Goal: Information Seeking & Learning: Learn about a topic

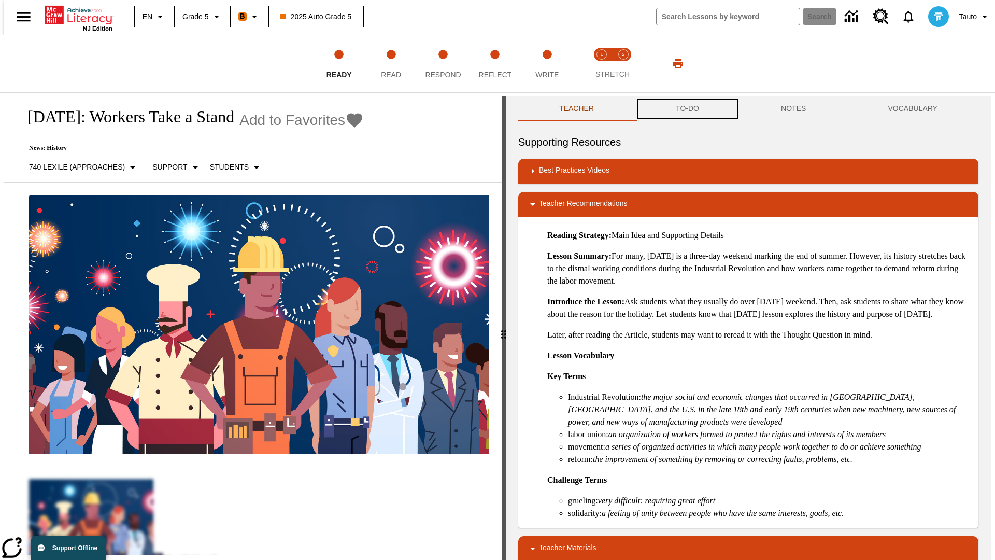
click at [687, 109] on button "TO-DO" at bounding box center [687, 108] width 105 height 25
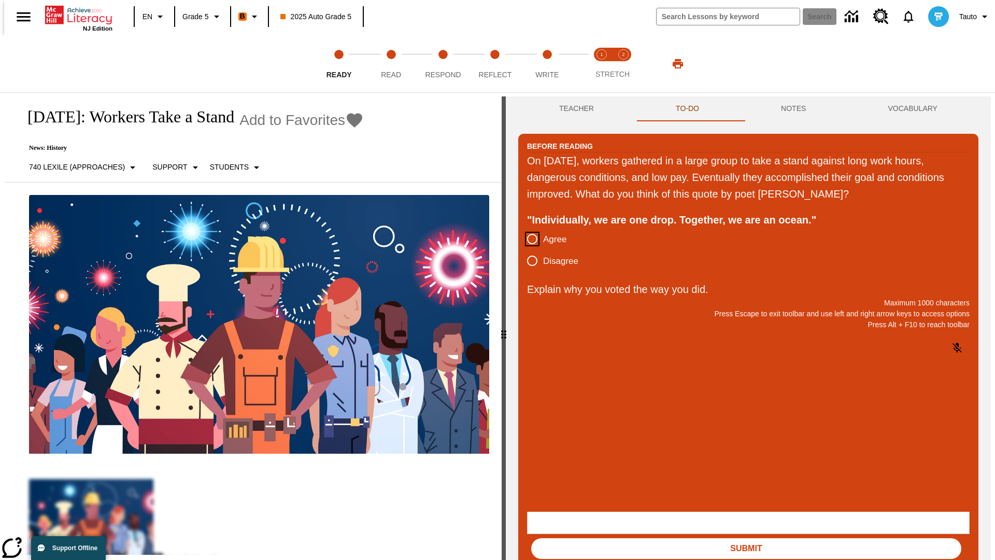
click at [528, 240] on input "Agree" at bounding box center [533, 239] width 22 height 22
radio input "true"
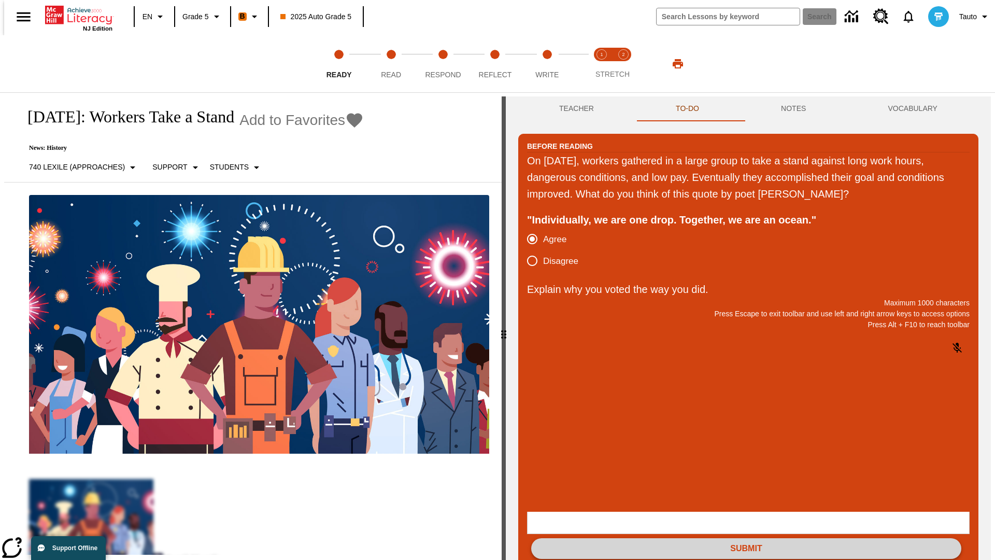
click at [747, 538] on button "Submit" at bounding box center [746, 548] width 430 height 21
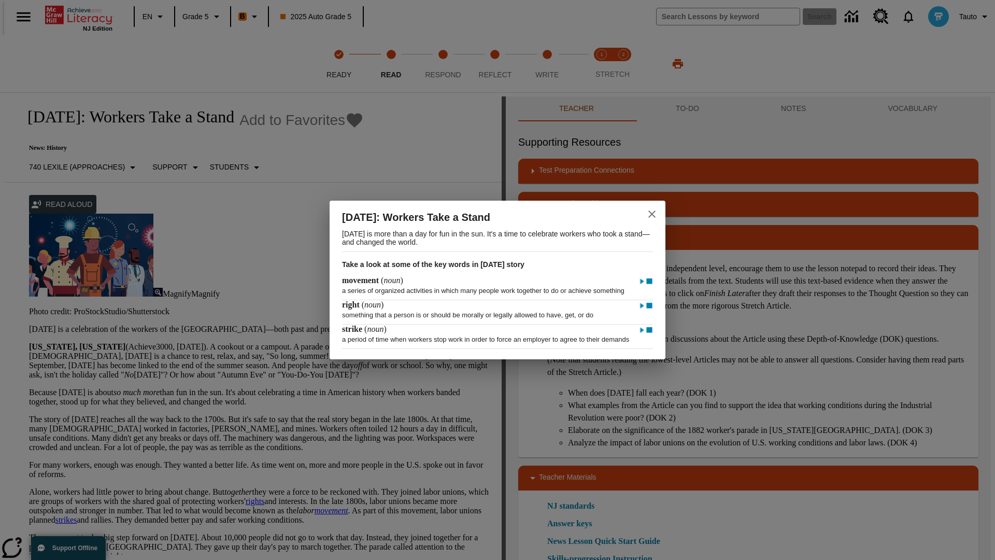
click at [652, 210] on icon "close" at bounding box center [652, 213] width 7 height 7
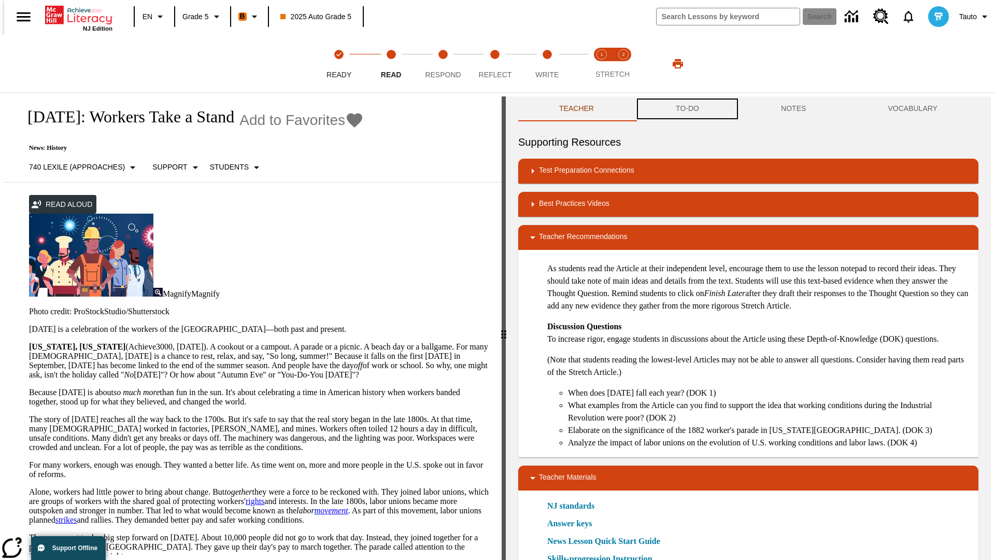
scroll to position [1, 0]
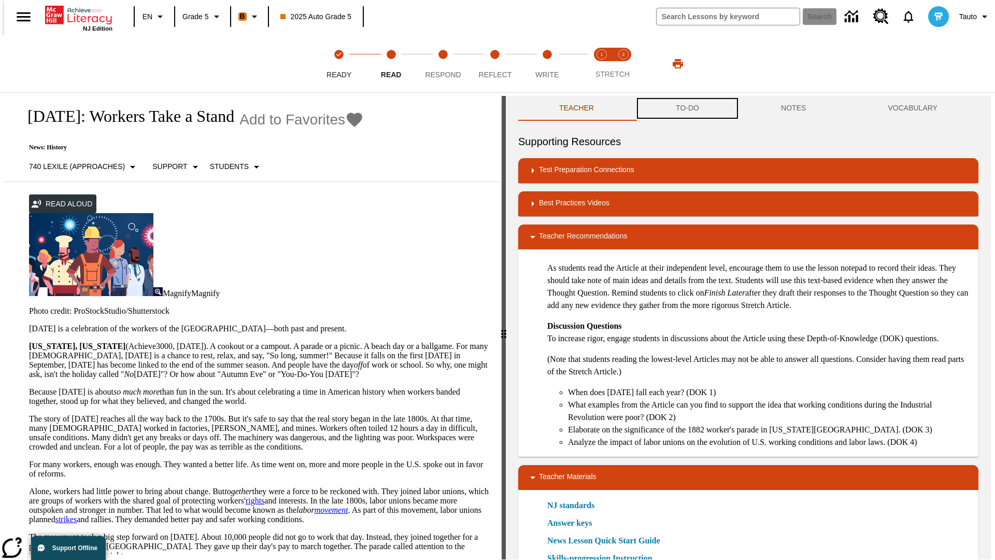
click at [687, 109] on button "TO-DO" at bounding box center [687, 108] width 105 height 25
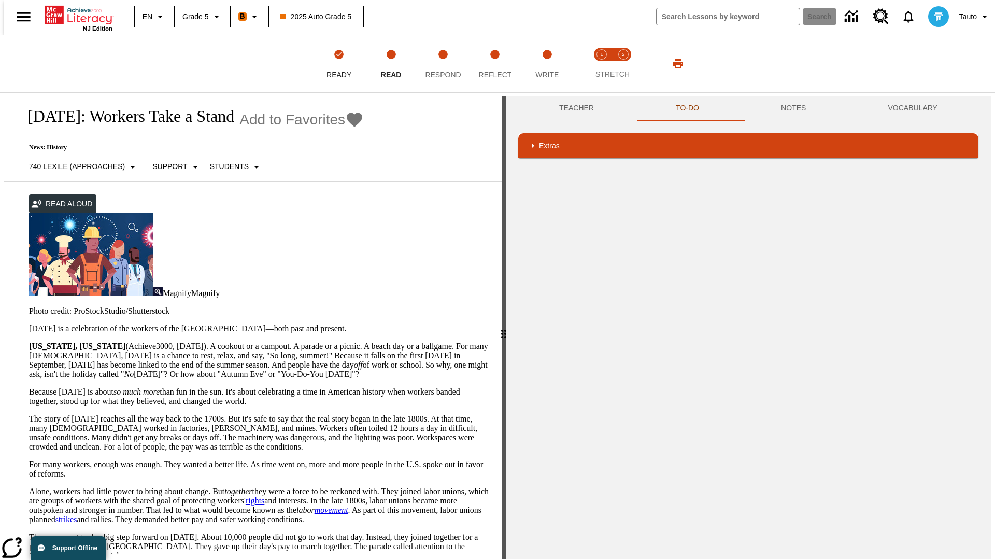
scroll to position [0, 0]
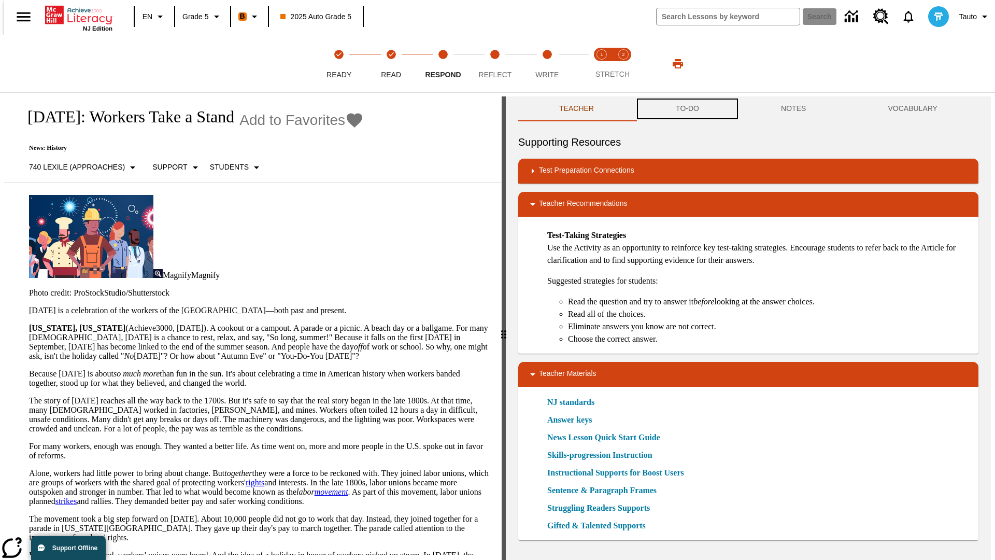
scroll to position [1, 0]
click at [687, 109] on button "TO-DO" at bounding box center [687, 108] width 105 height 25
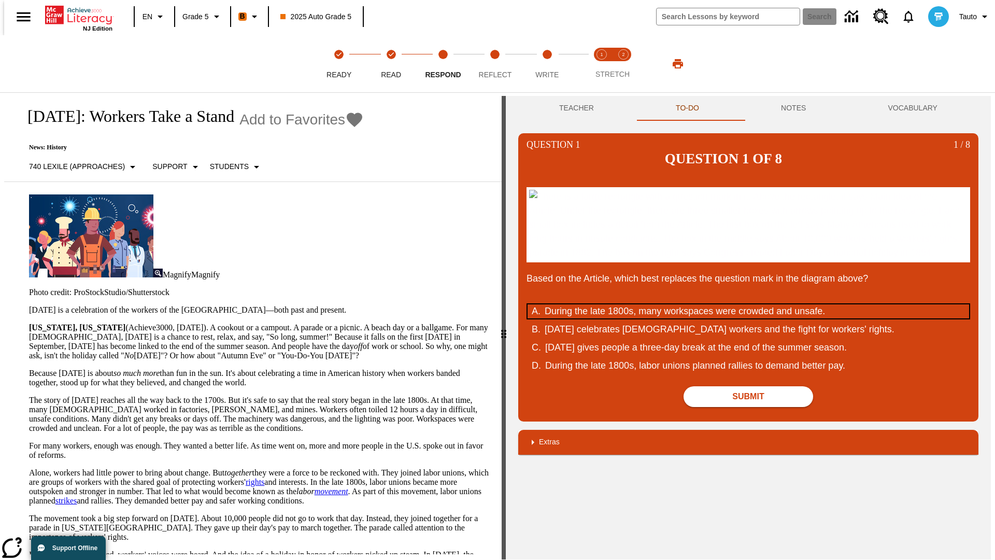
click at [749, 318] on div "During the late 1800s, many workspaces were crowded and unsafe." at bounding box center [742, 311] width 394 height 14
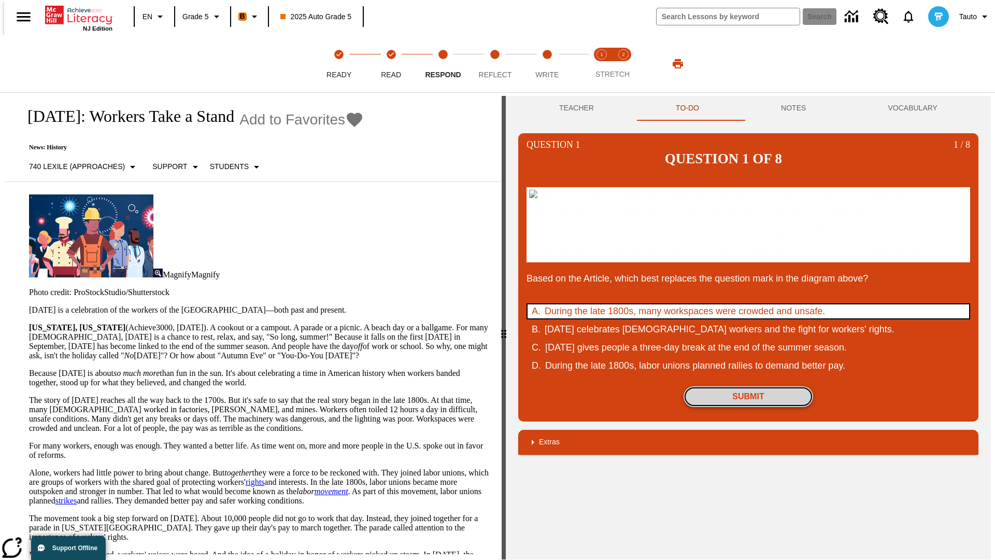
click at [749, 407] on button "Submit" at bounding box center [749, 396] width 130 height 21
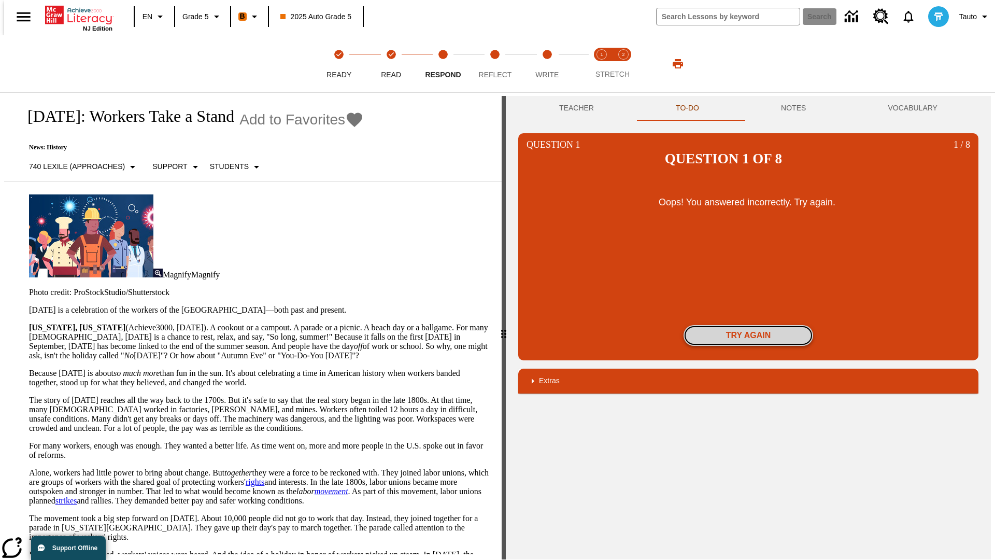
click at [749, 325] on button "Try again" at bounding box center [749, 335] width 130 height 21
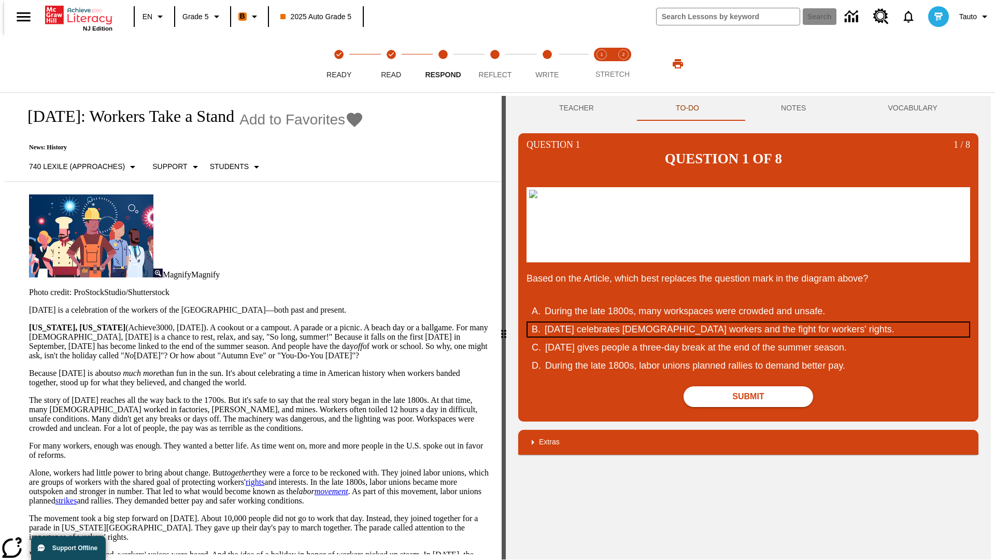
click at [749, 336] on div "Labor Day celebrates U.S. workers and the fight for workers' rights." at bounding box center [742, 329] width 394 height 14
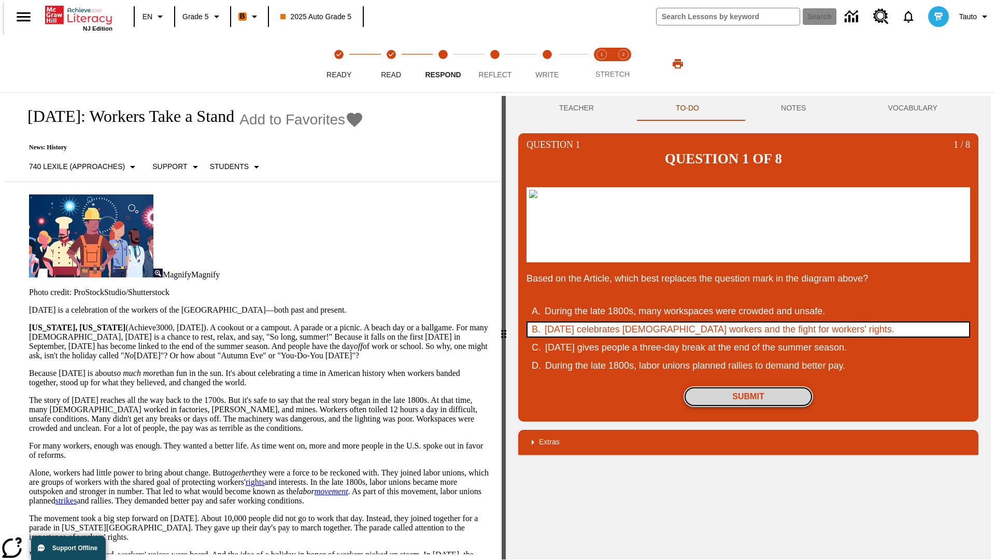
click at [749, 407] on button "Submit" at bounding box center [749, 396] width 130 height 21
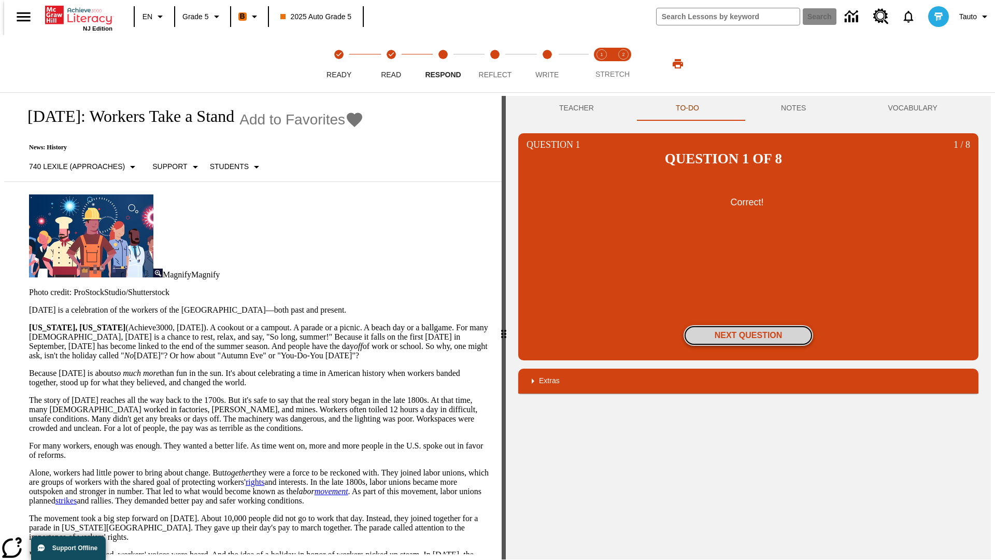
click at [749, 325] on button "Next Question" at bounding box center [749, 335] width 130 height 21
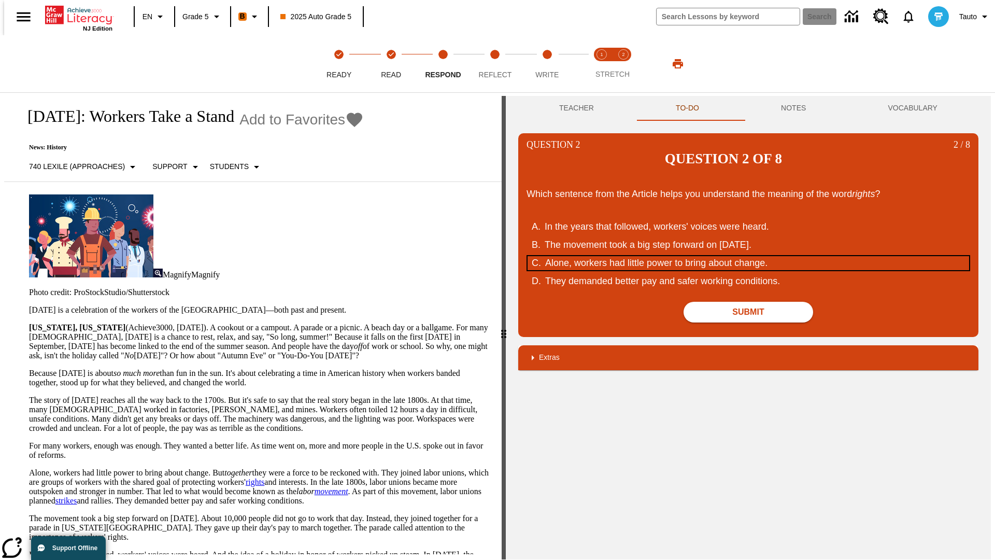
click at [749, 256] on div "Alone, workers had little power to bring about change." at bounding box center [742, 263] width 394 height 14
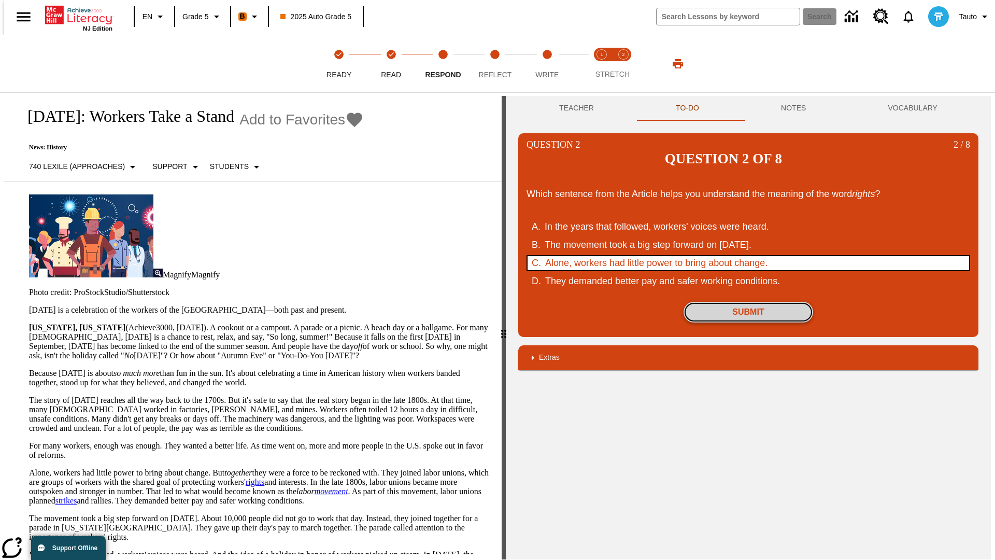
click at [749, 302] on button "Submit" at bounding box center [749, 312] width 130 height 21
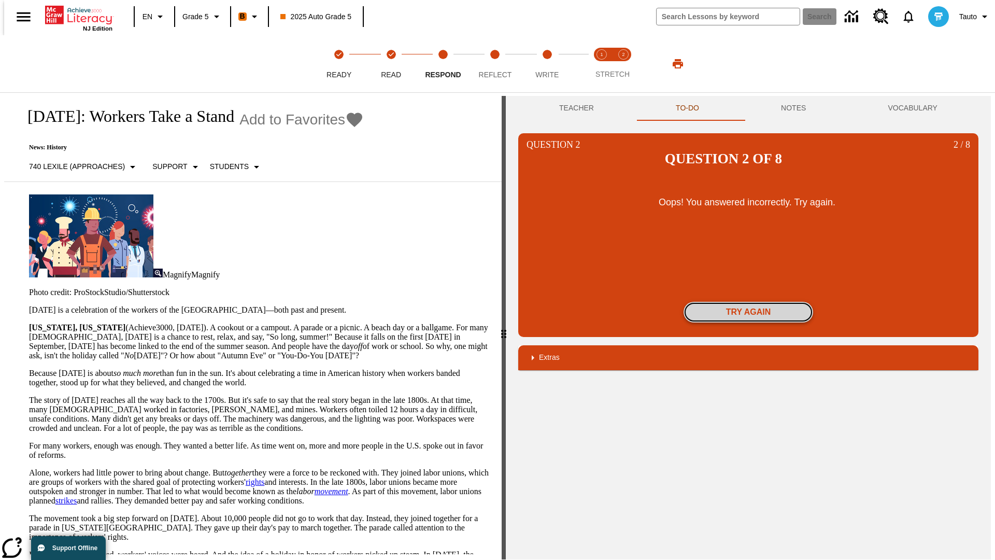
click at [749, 302] on button "Try again" at bounding box center [749, 312] width 130 height 21
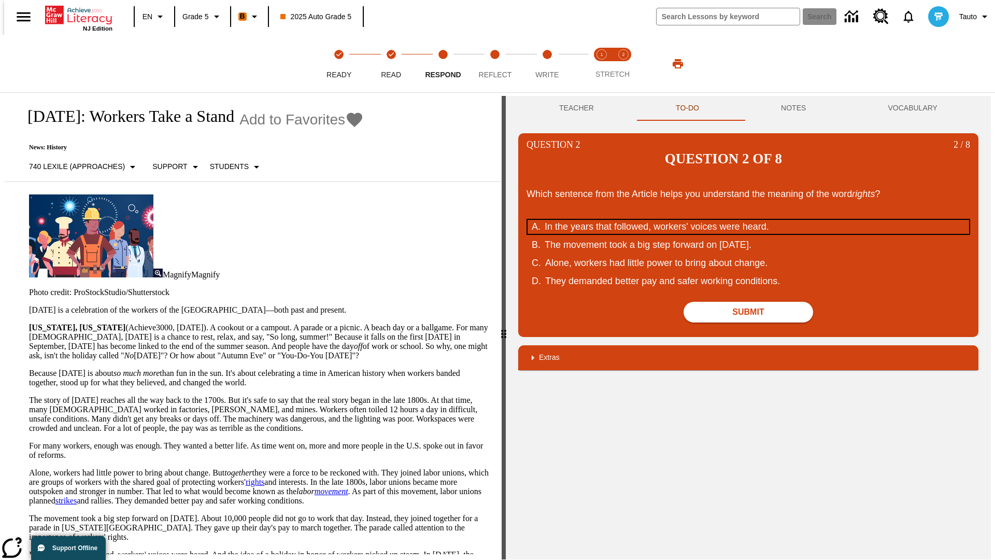
click at [749, 220] on div "In the years that followed, workers' voices were heard." at bounding box center [742, 227] width 394 height 14
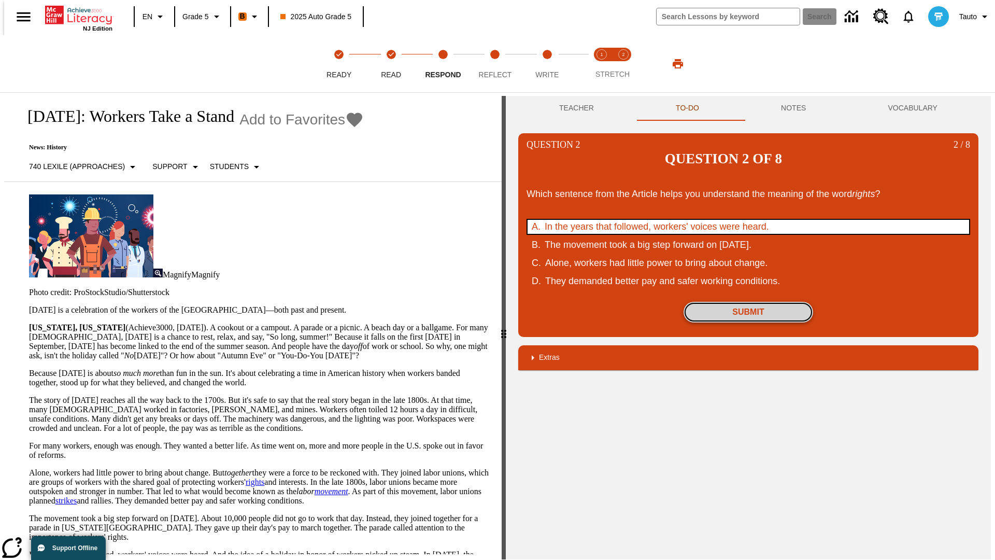
click at [749, 302] on button "Submit" at bounding box center [749, 312] width 130 height 21
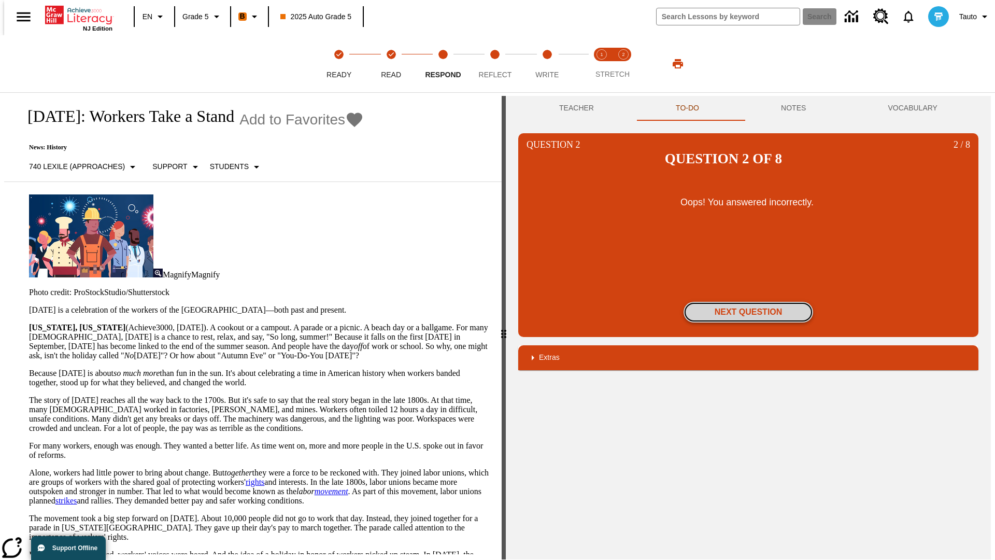
click at [749, 302] on button "Next Question" at bounding box center [749, 312] width 130 height 21
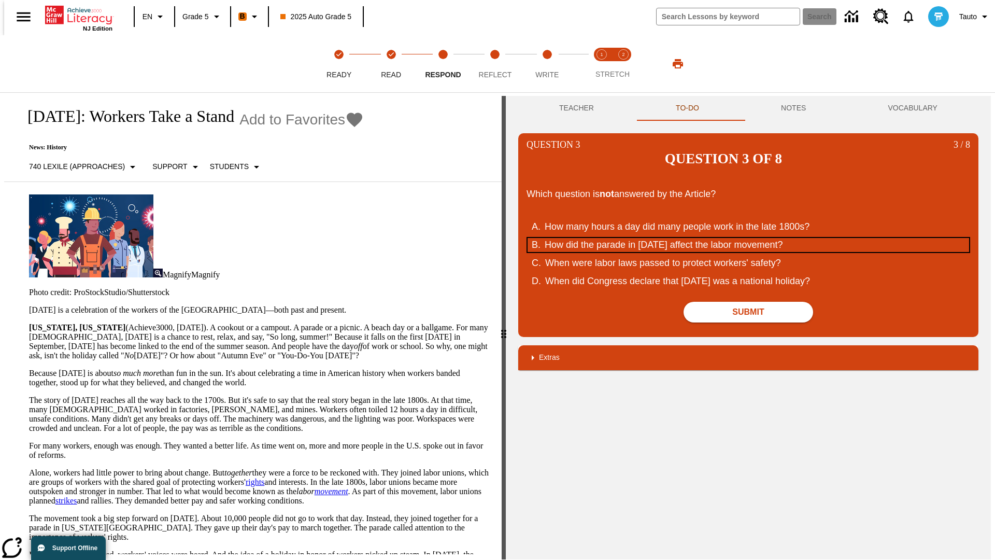
click at [749, 238] on div "How did the parade in September of 1882 affect the labor movement?" at bounding box center [742, 245] width 394 height 14
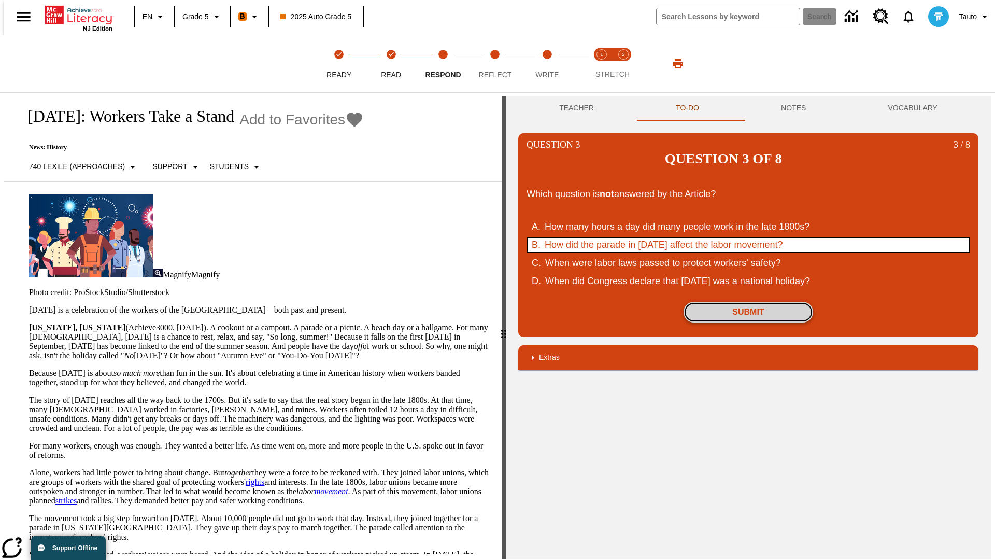
click at [749, 302] on button "Submit" at bounding box center [749, 312] width 130 height 21
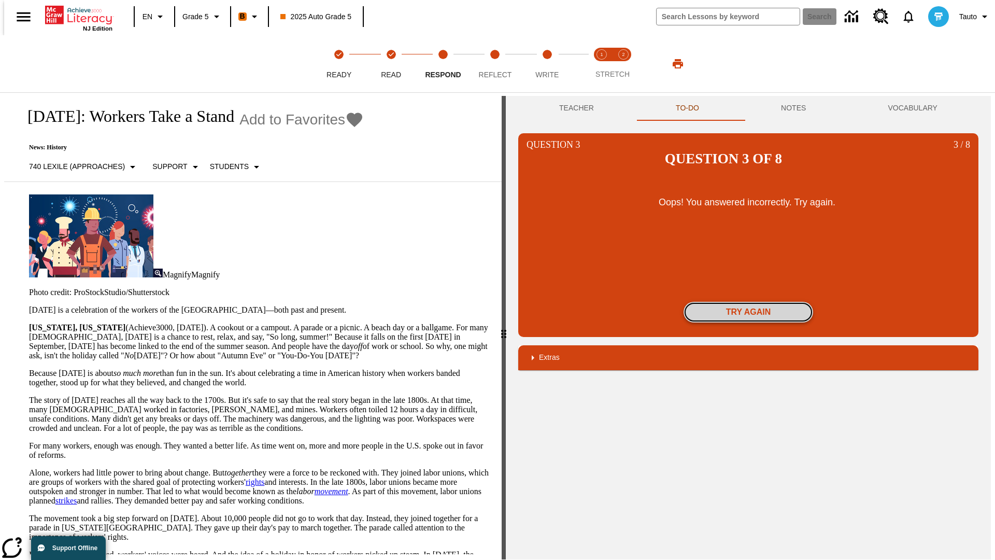
click at [749, 302] on button "Try again" at bounding box center [749, 312] width 130 height 21
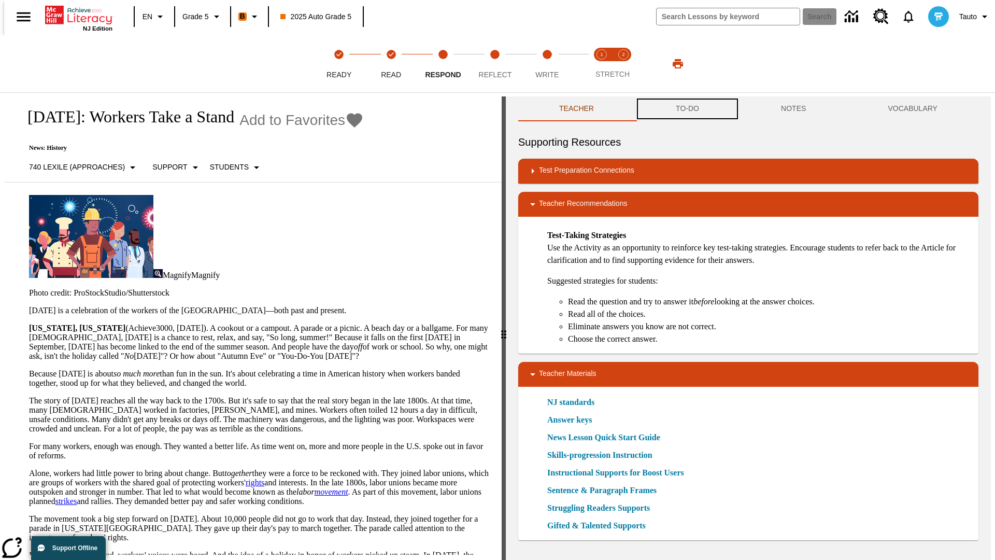
click at [687, 109] on button "TO-DO" at bounding box center [687, 108] width 105 height 25
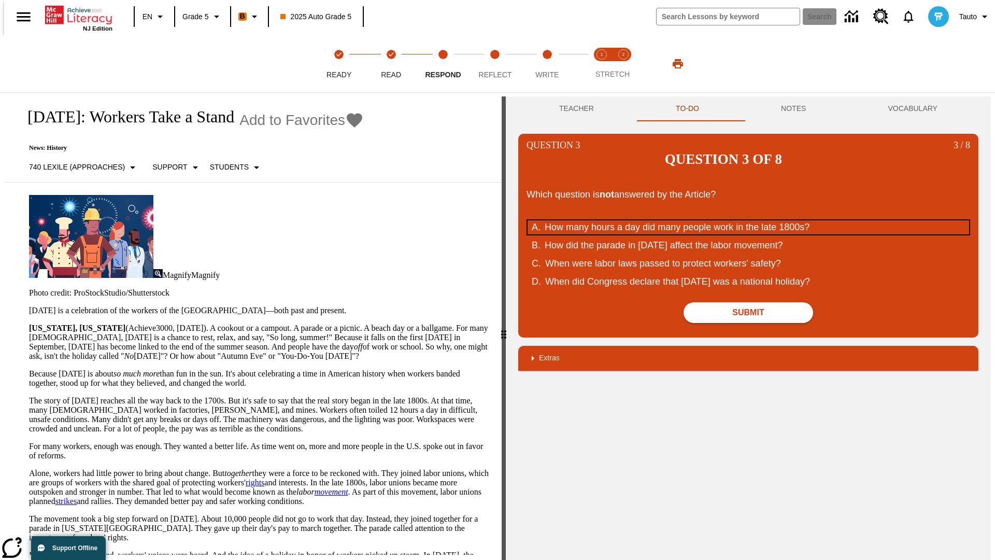
click at [749, 220] on div "How many hours a day did many people work in the late 1800s?" at bounding box center [742, 227] width 394 height 14
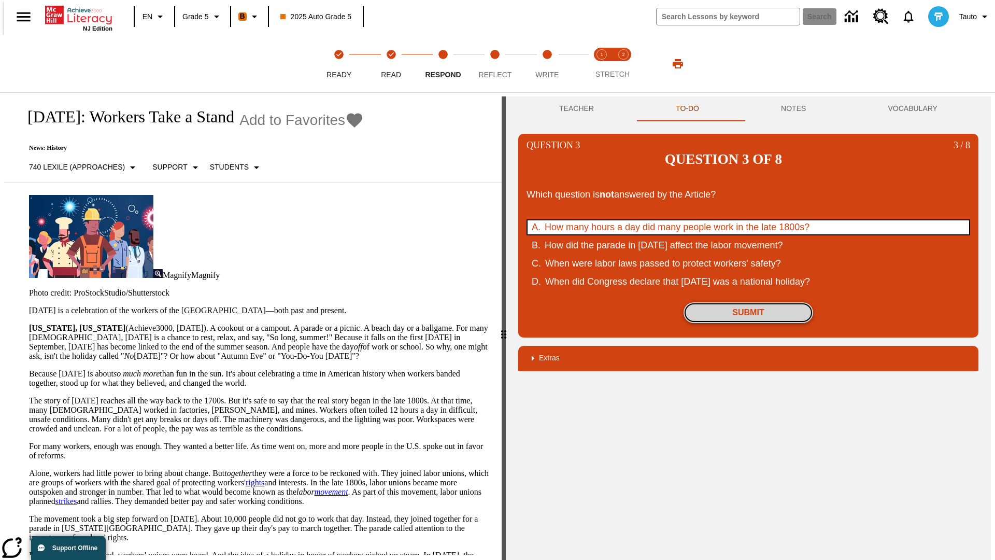
click at [749, 302] on button "Submit" at bounding box center [749, 312] width 130 height 21
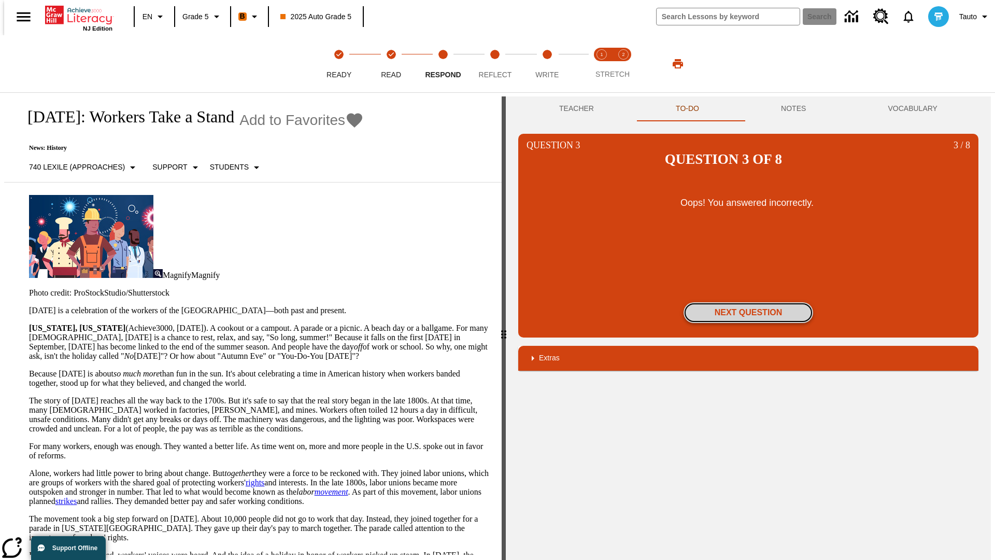
click at [749, 302] on button "Next Question" at bounding box center [749, 312] width 130 height 21
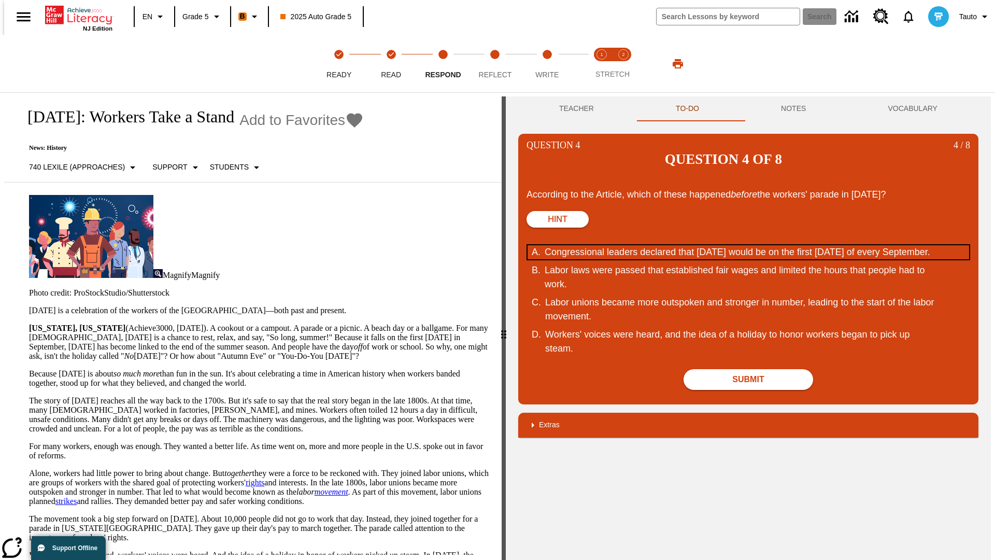
click at [749, 245] on div "Congressional leaders declared that Labor Day would be on the first Monday of e…" at bounding box center [742, 252] width 394 height 14
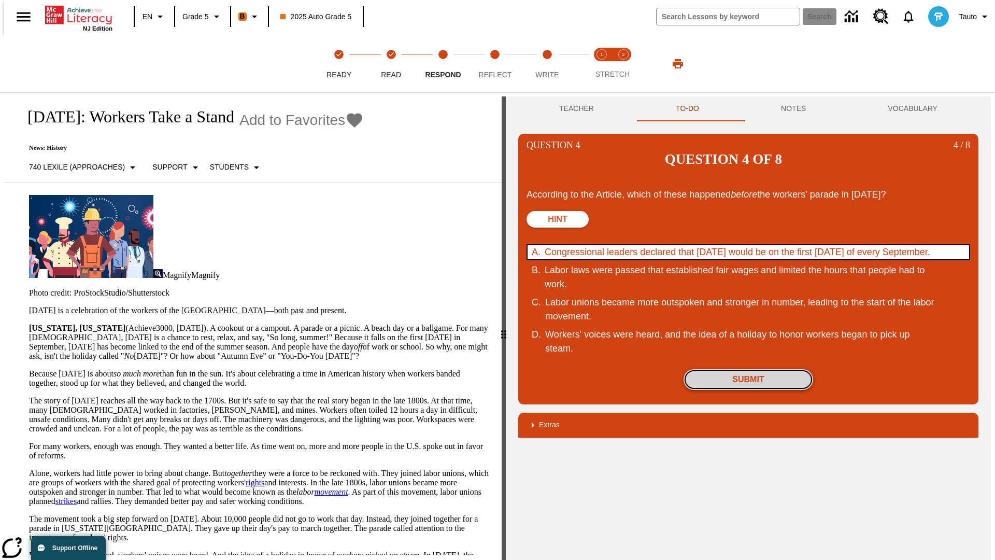
click at [749, 369] on button "Submit" at bounding box center [749, 379] width 130 height 21
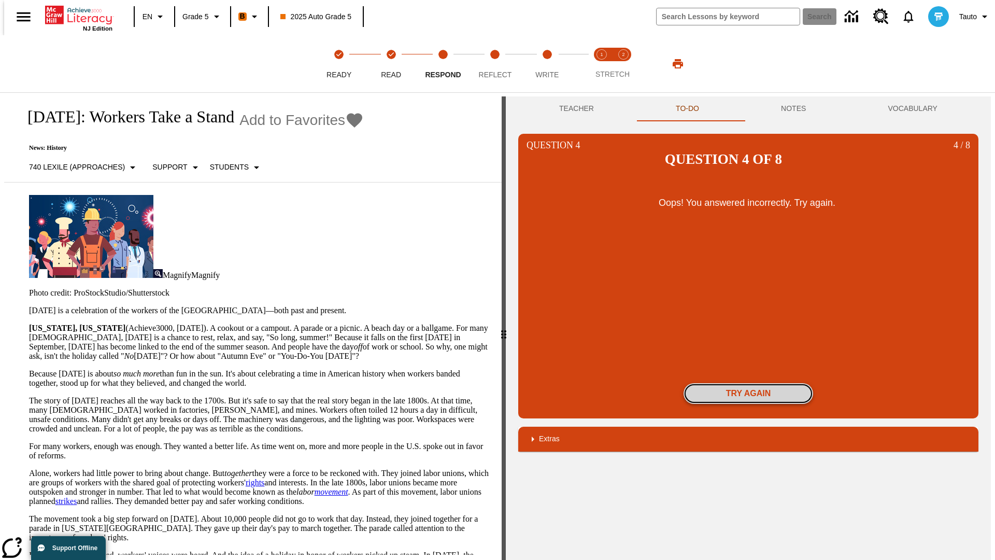
click at [749, 383] on button "Try again" at bounding box center [749, 393] width 130 height 21
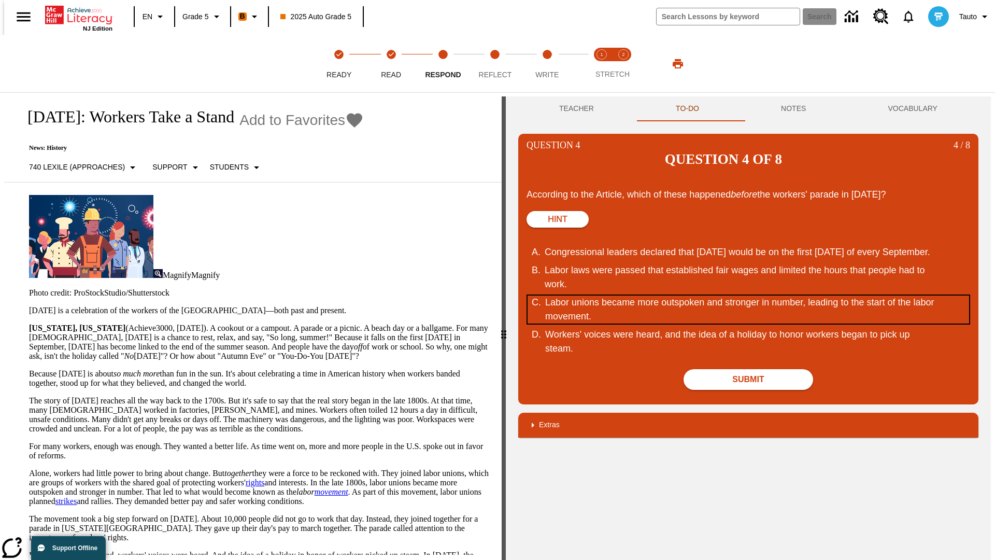
click at [749, 295] on div "Labor unions became more outspoken and stronger in number, leading to the start…" at bounding box center [742, 309] width 394 height 28
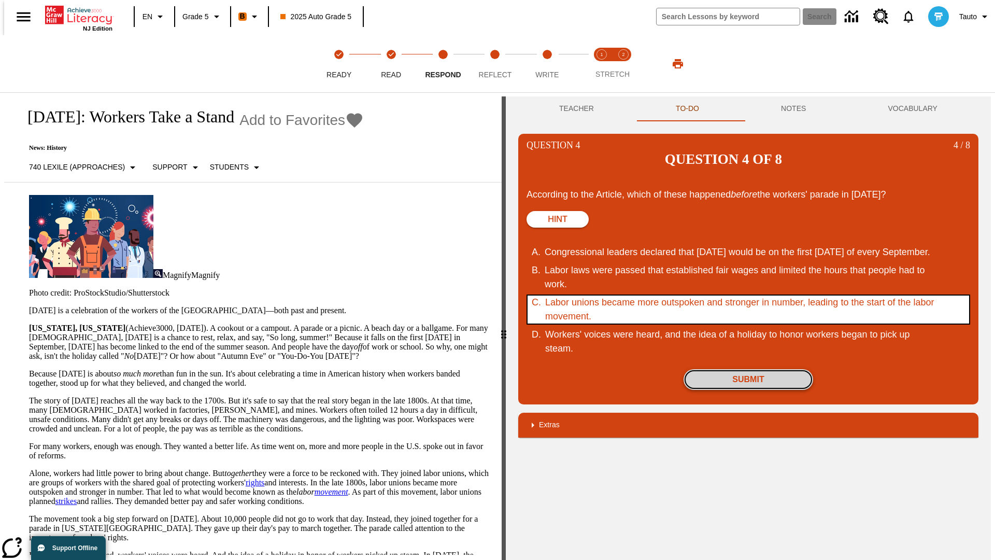
click at [749, 369] on button "Submit" at bounding box center [749, 379] width 130 height 21
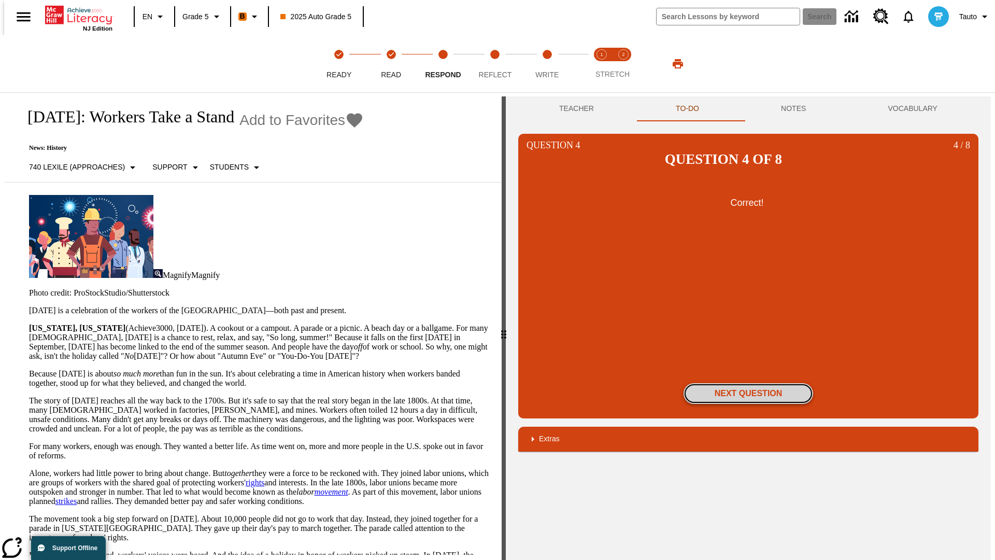
click at [749, 383] on button "Next Question" at bounding box center [749, 393] width 130 height 21
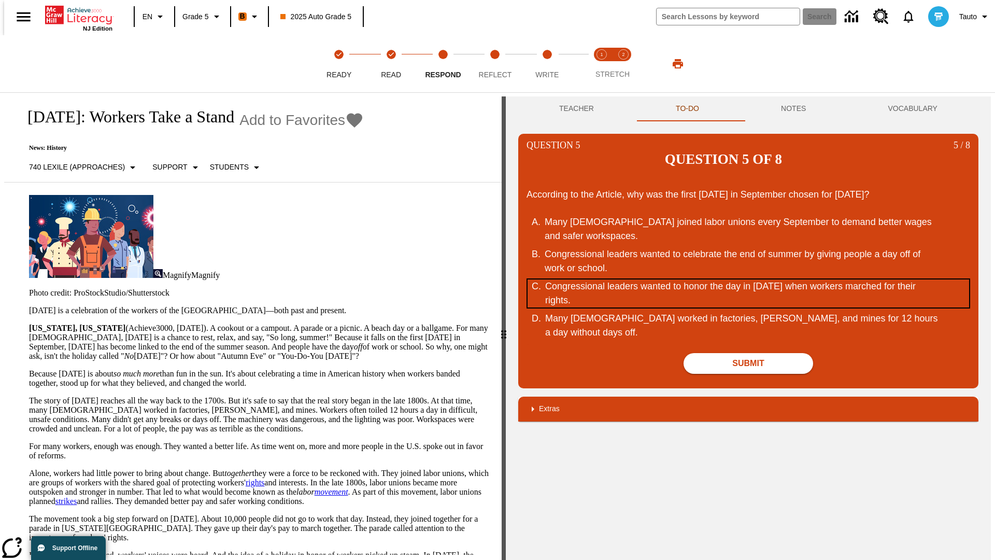
click at [749, 279] on div "Congressional leaders wanted to honor the day in September of 1882 when workers…" at bounding box center [742, 293] width 394 height 28
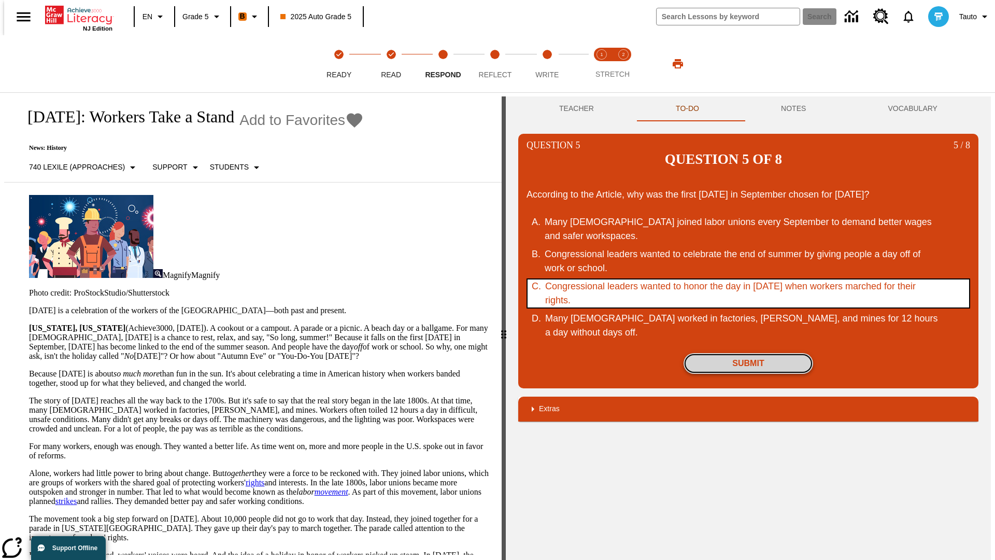
click at [749, 353] on button "Submit" at bounding box center [749, 363] width 130 height 21
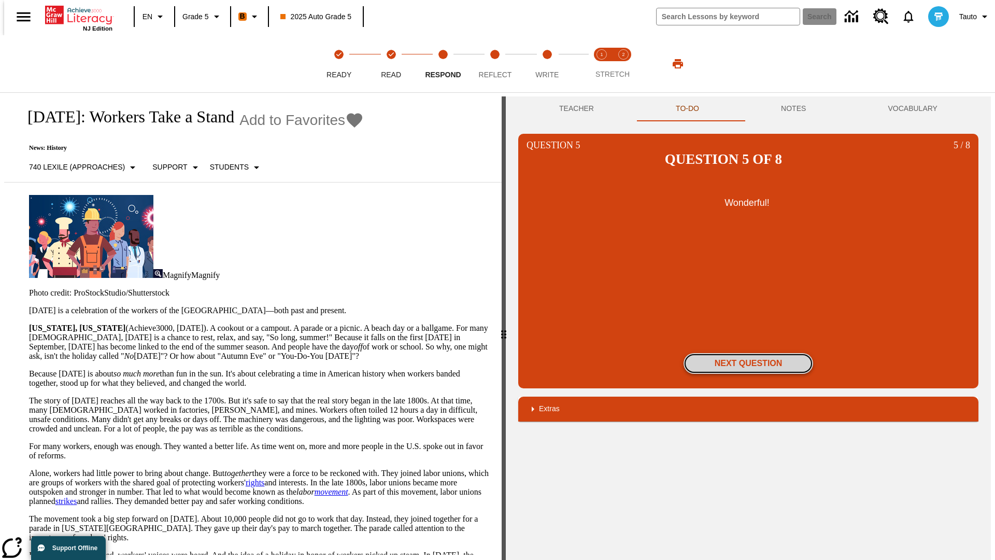
click at [749, 353] on button "Next Question" at bounding box center [749, 363] width 130 height 21
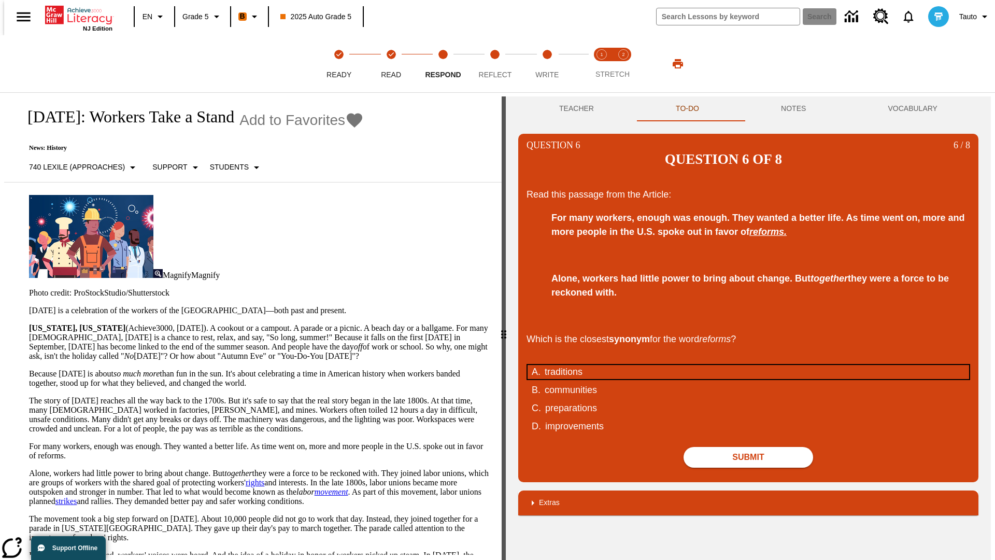
click at [749, 365] on div "traditions" at bounding box center [742, 372] width 394 height 14
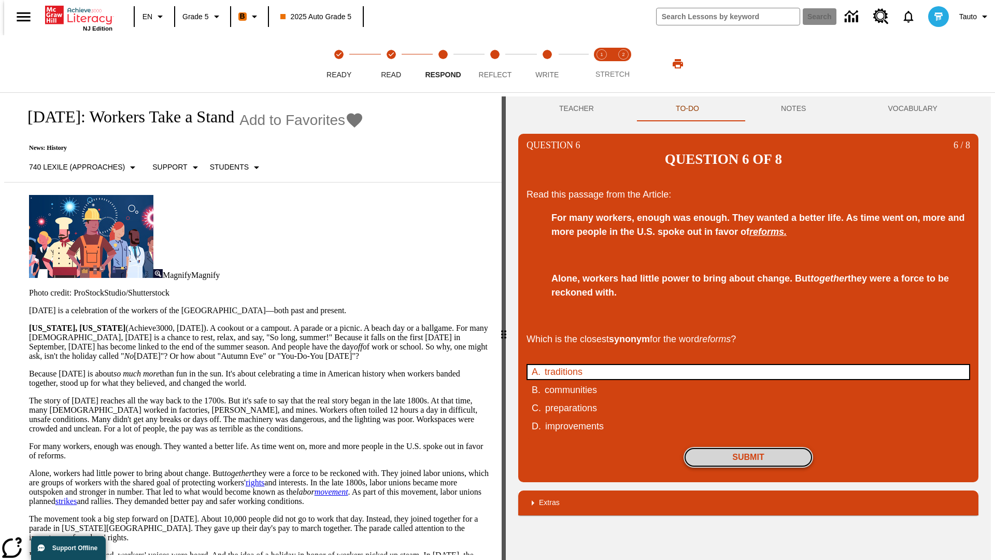
click at [749, 447] on button "Submit" at bounding box center [749, 457] width 130 height 21
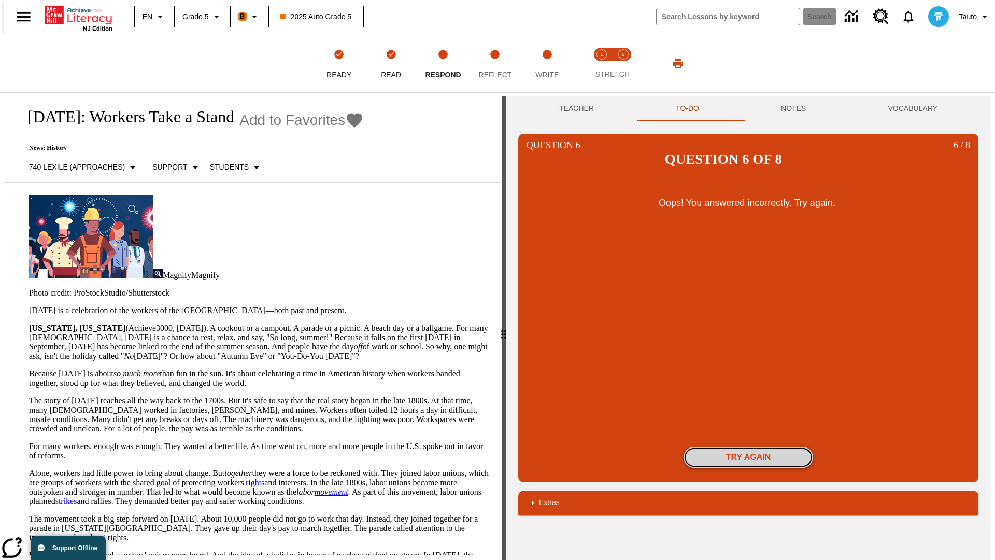
click at [749, 447] on button "Try again" at bounding box center [749, 457] width 130 height 21
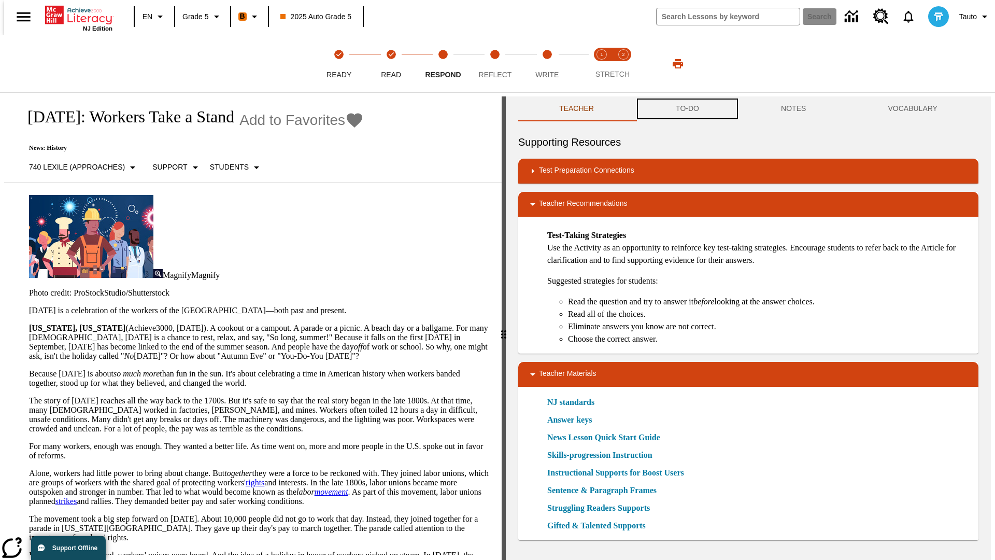
click at [687, 109] on button "TO-DO" at bounding box center [687, 108] width 105 height 25
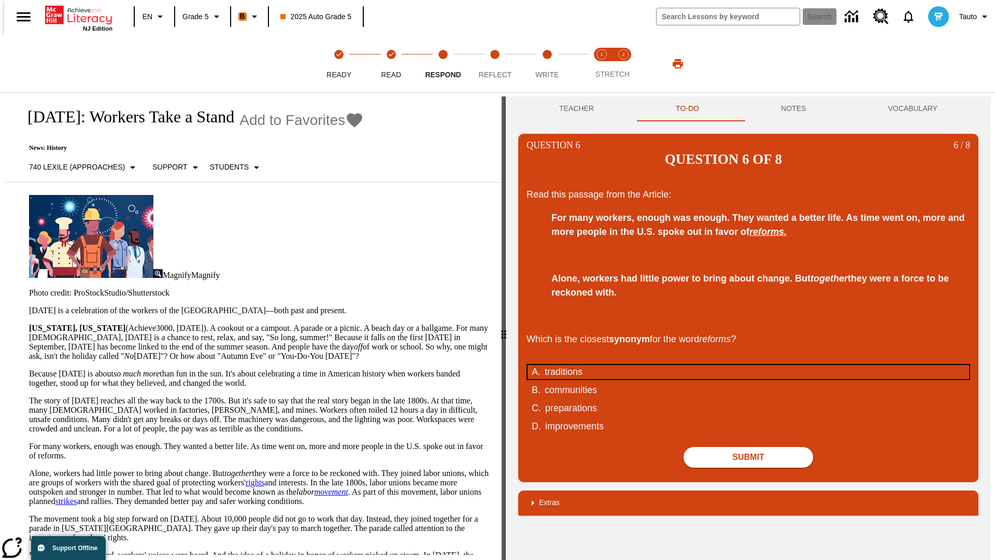
click at [749, 365] on div "traditions" at bounding box center [742, 372] width 394 height 14
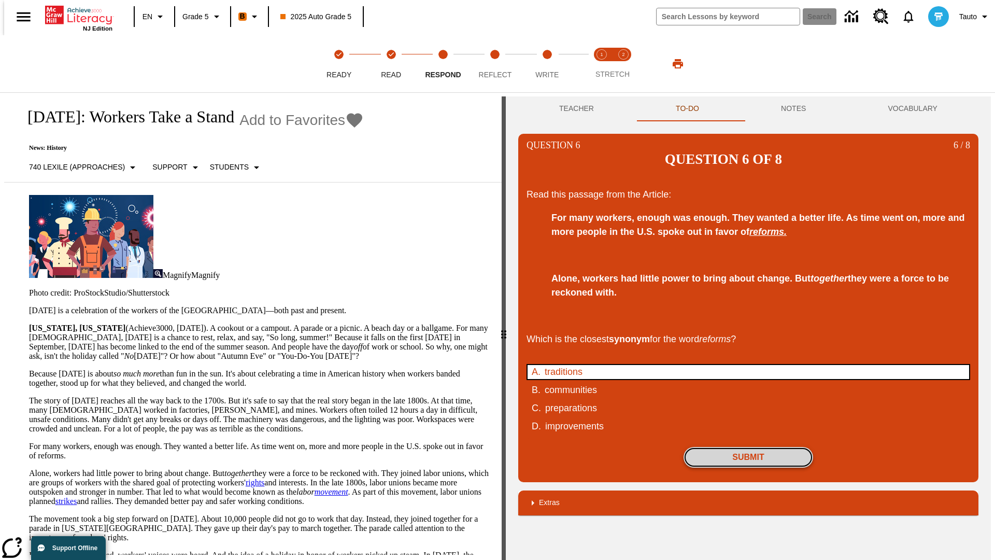
click at [749, 447] on button "Submit" at bounding box center [749, 457] width 130 height 21
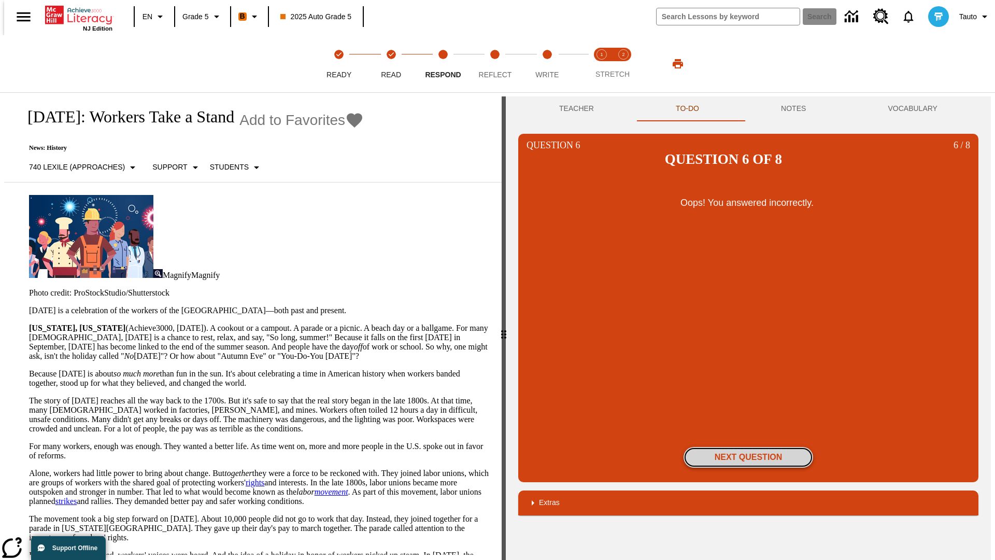
click at [749, 447] on button "Next Question" at bounding box center [749, 457] width 130 height 21
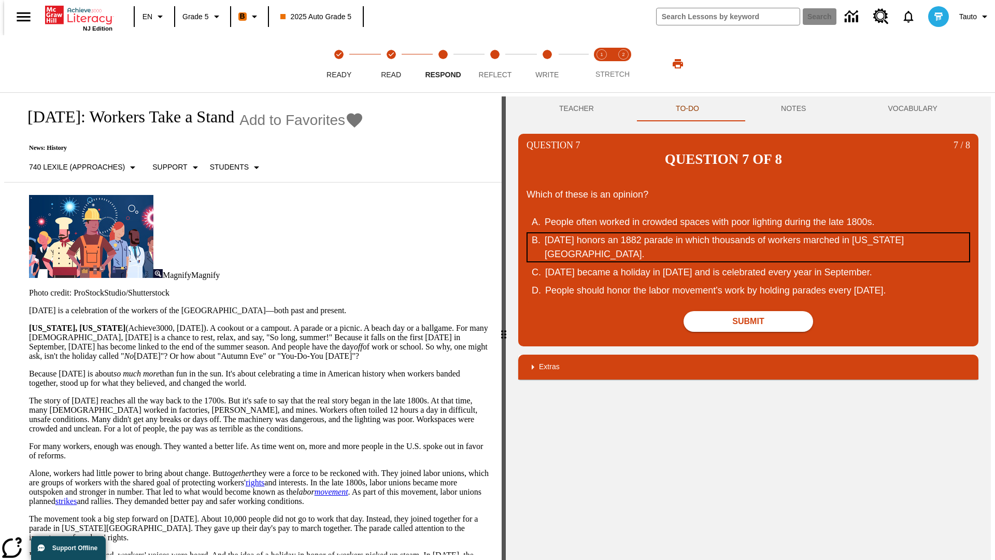
click at [749, 233] on div "[DATE] honors an 1882 parade in which thousands of workers marched in [US_STATE…" at bounding box center [742, 247] width 394 height 28
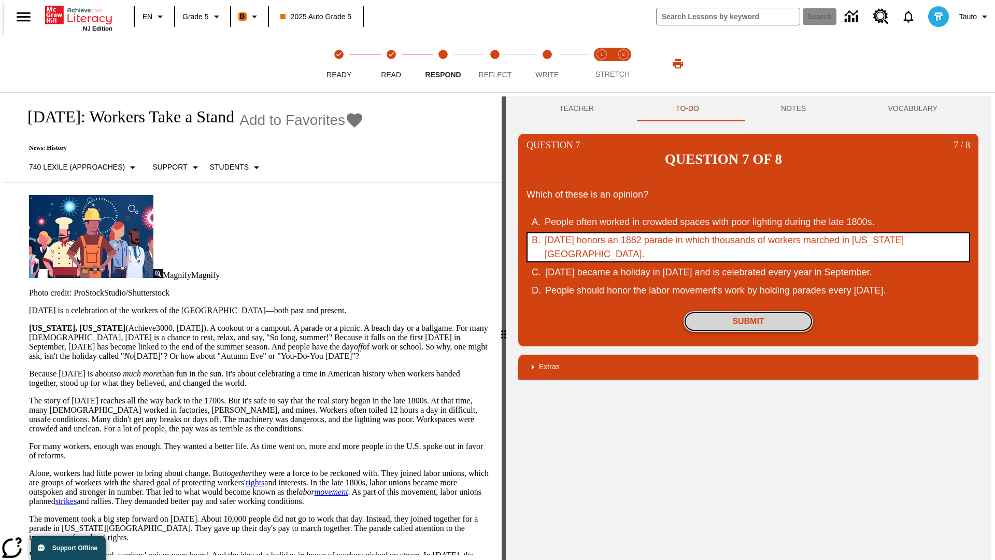
click at [749, 311] on button "Submit" at bounding box center [749, 321] width 130 height 21
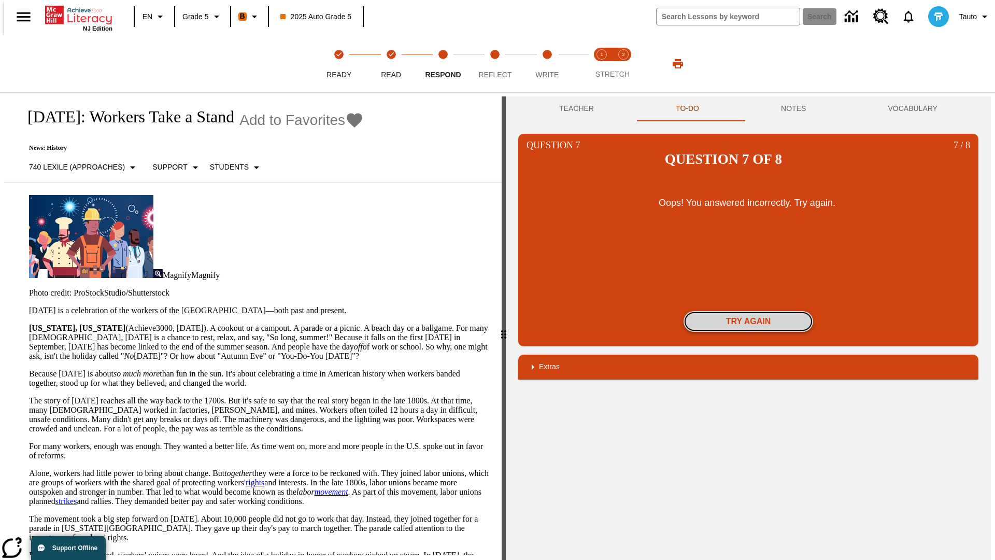
click at [749, 311] on button "Try again" at bounding box center [749, 321] width 130 height 21
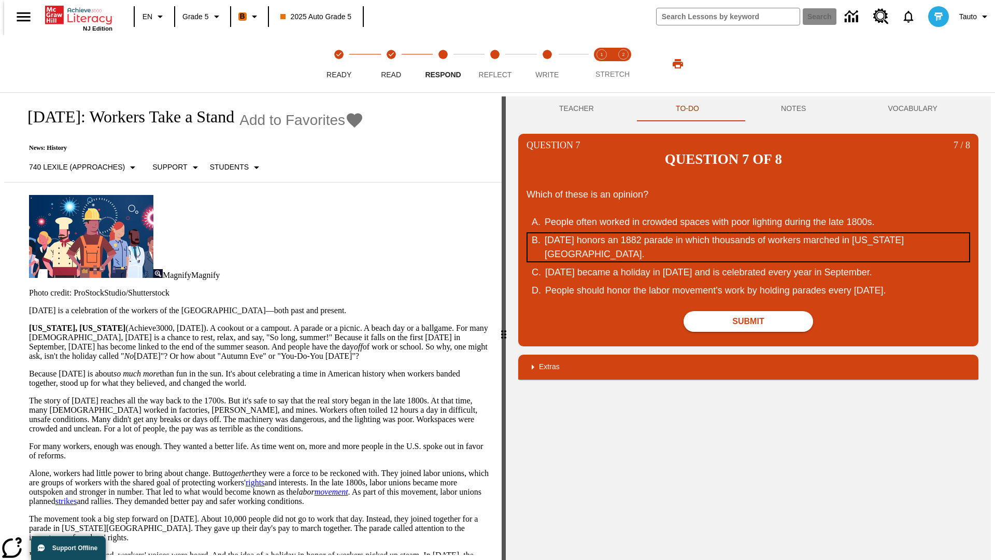
click at [749, 233] on div "[DATE] honors an 1882 parade in which thousands of workers marched in [US_STATE…" at bounding box center [742, 247] width 394 height 28
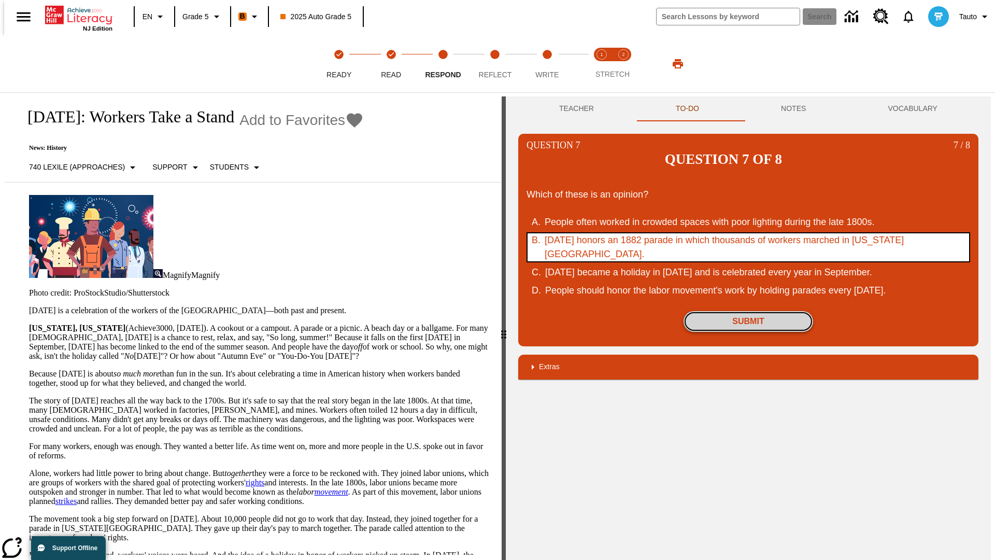
click at [749, 311] on button "Submit" at bounding box center [749, 321] width 130 height 21
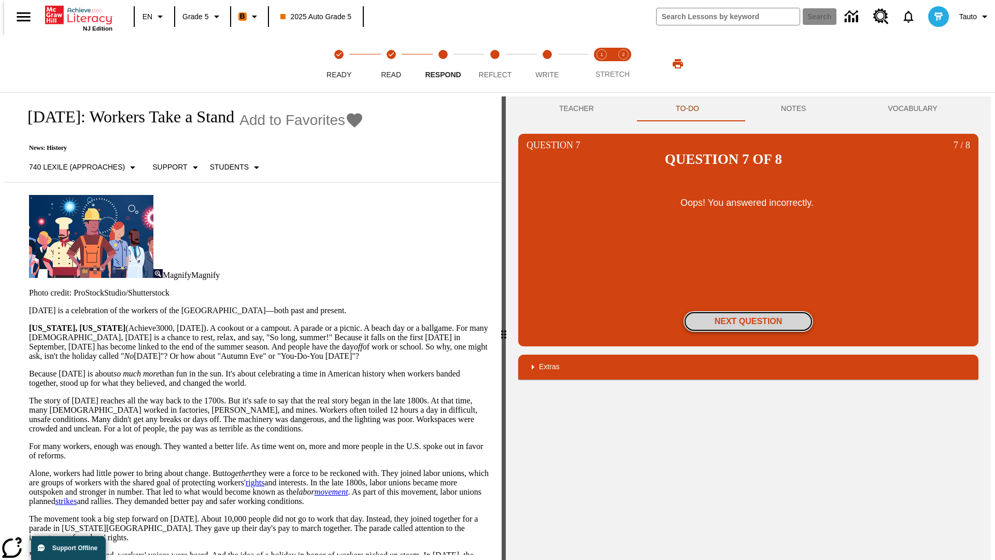
click at [749, 311] on button "Next Question" at bounding box center [749, 321] width 130 height 21
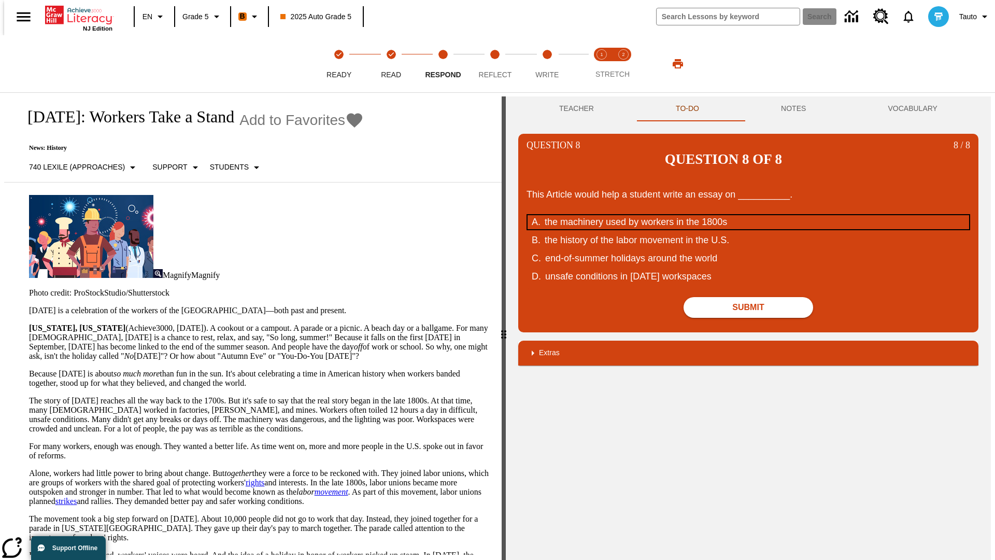
click at [749, 215] on div "the machinery used by workers in the 1800s" at bounding box center [742, 222] width 394 height 14
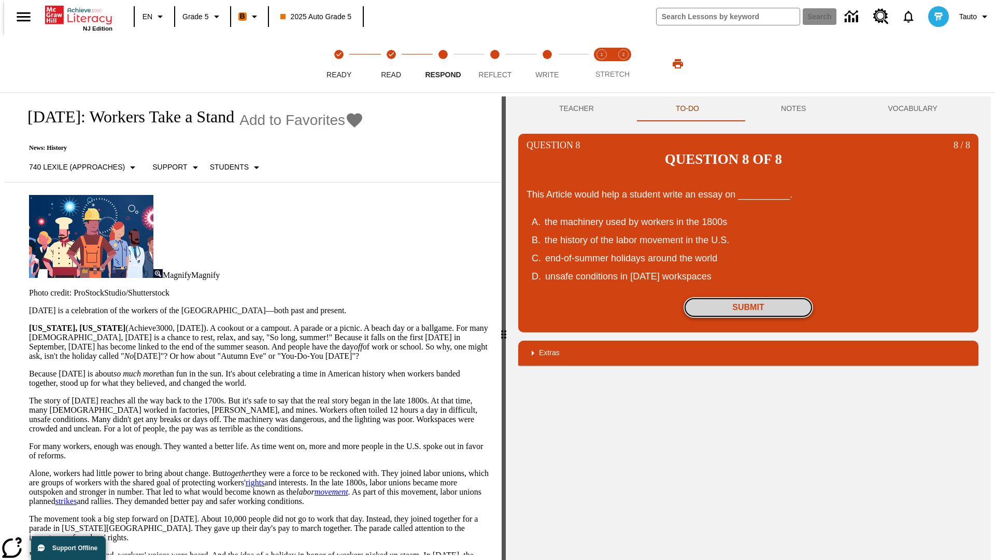
click at [749, 297] on button "Submit" at bounding box center [749, 307] width 130 height 21
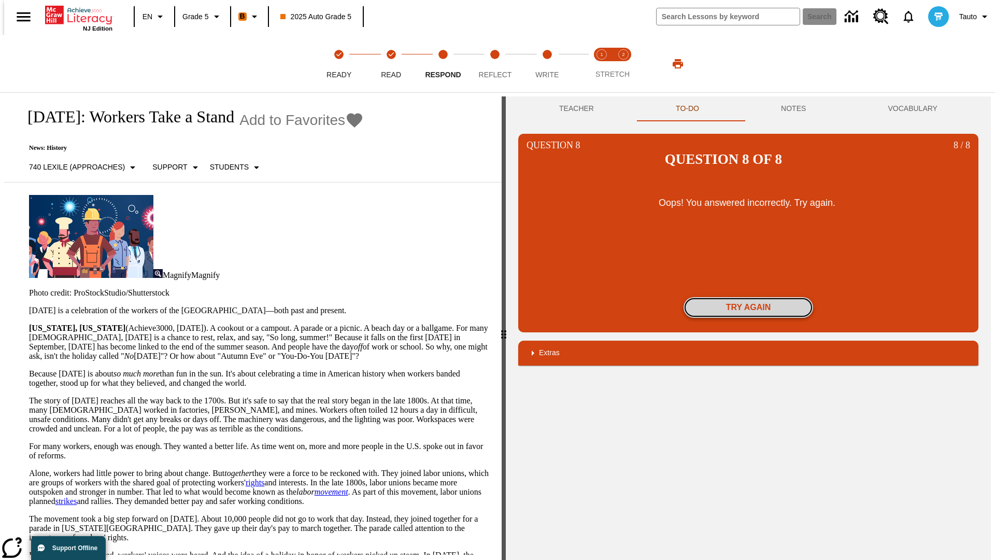
click at [749, 297] on button "Try again" at bounding box center [749, 307] width 130 height 21
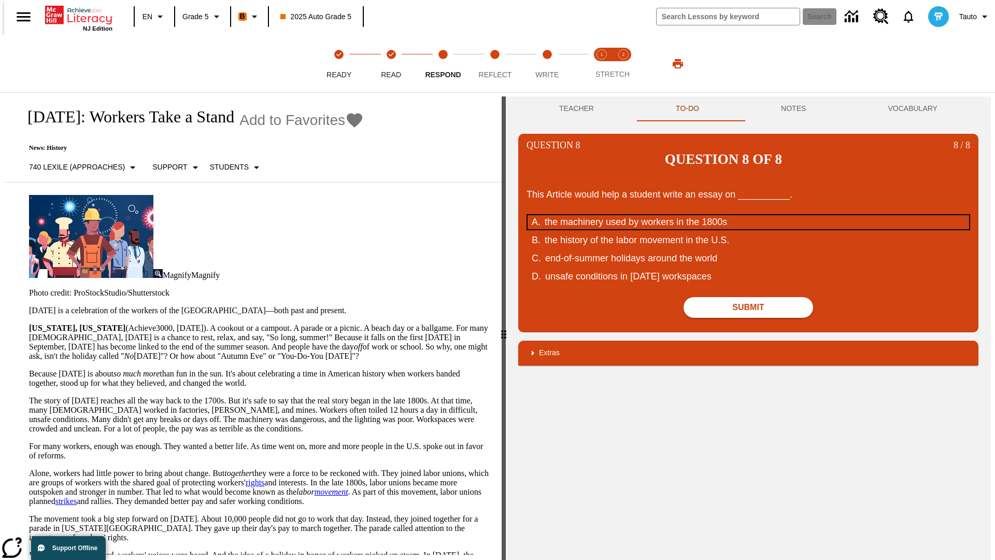
click at [749, 215] on div "the machinery used by workers in the 1800s" at bounding box center [742, 222] width 394 height 14
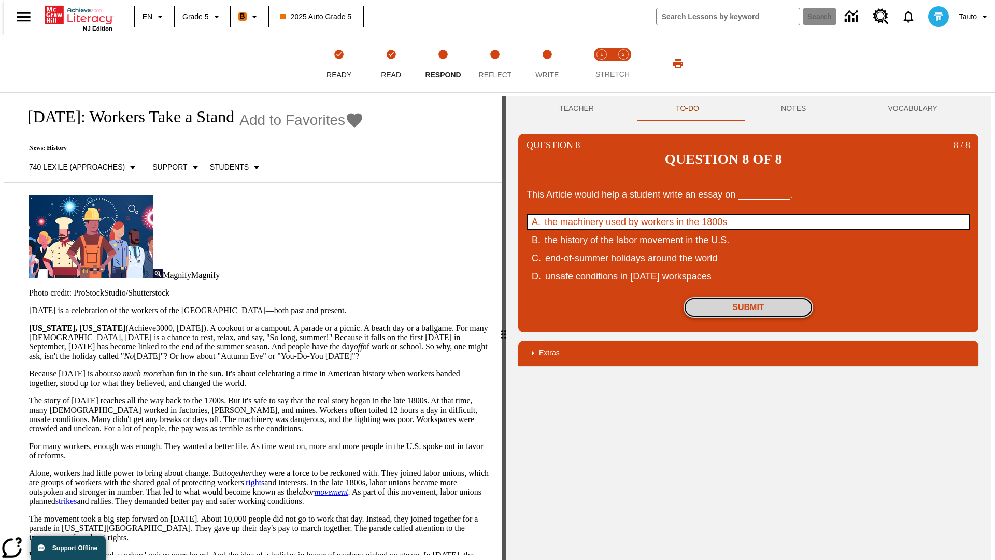
click at [749, 297] on button "Submit" at bounding box center [749, 307] width 130 height 21
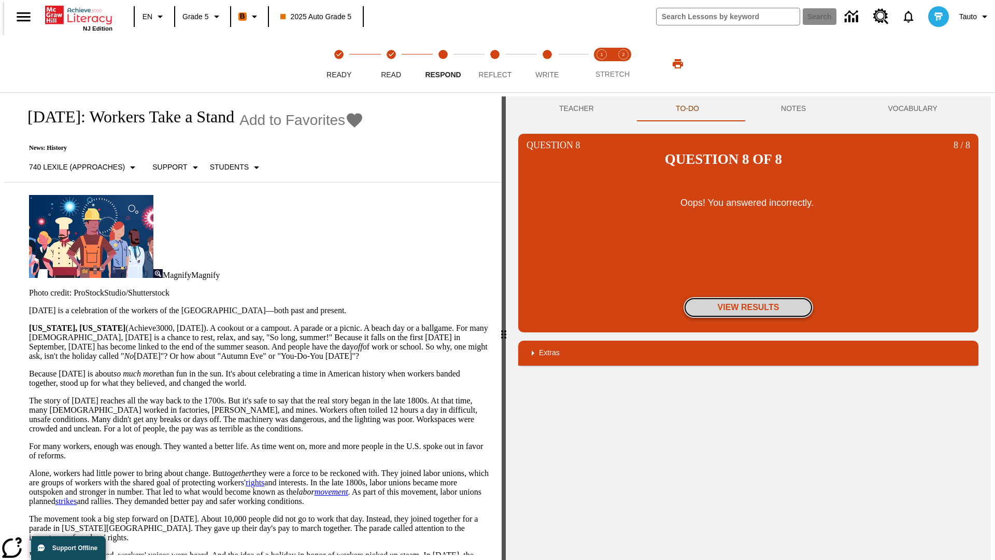
click at [749, 297] on button "View Results" at bounding box center [749, 307] width 130 height 21
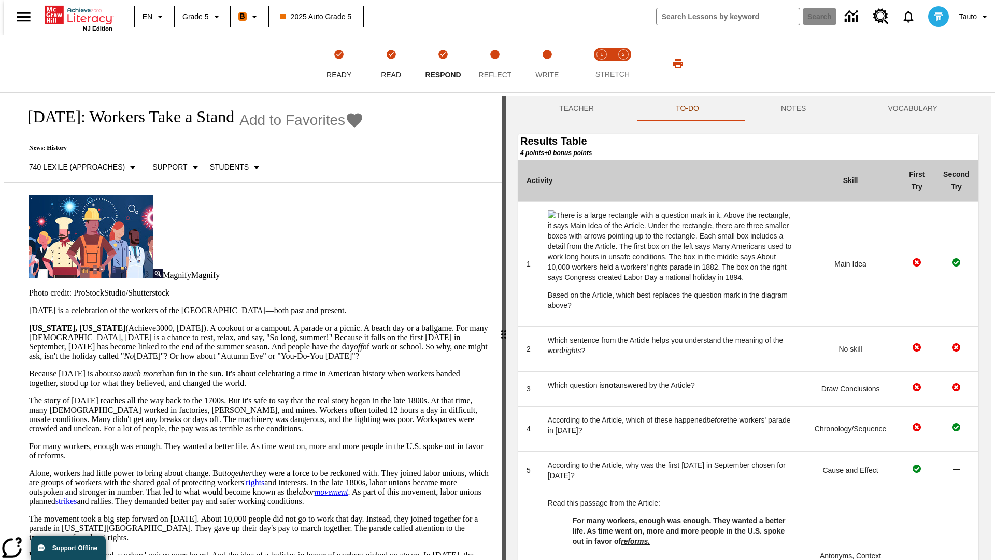
scroll to position [369, 0]
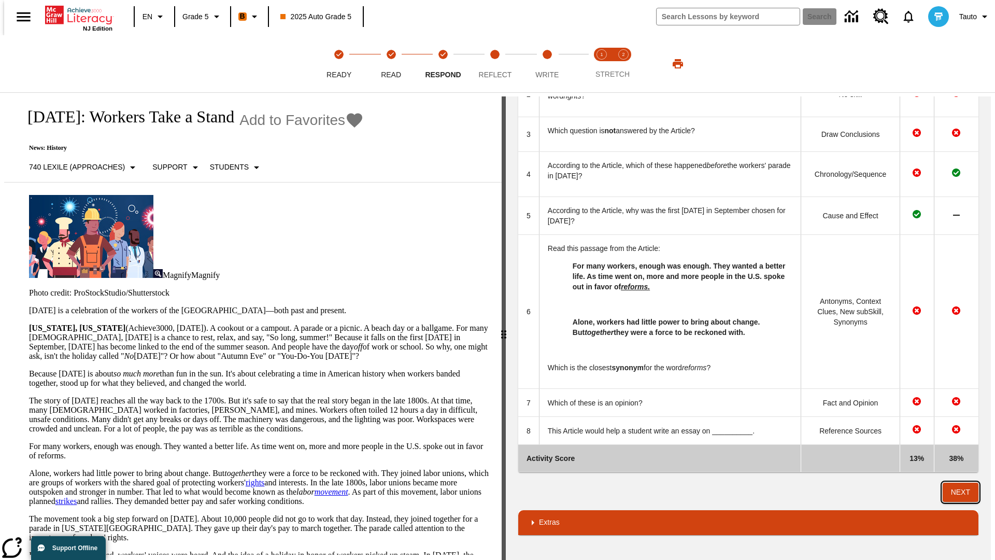
click at [965, 492] on button "Next" at bounding box center [961, 492] width 36 height 19
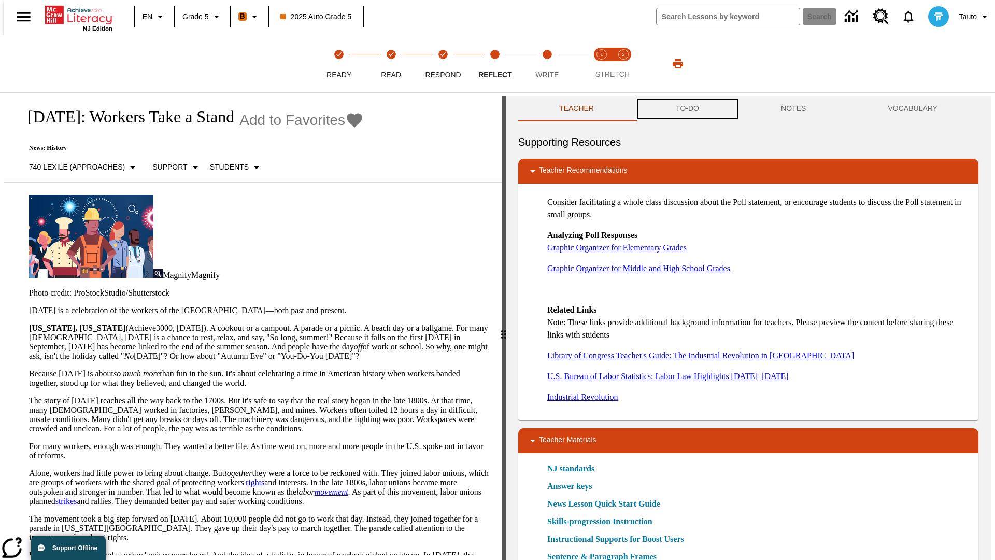
click at [687, 109] on button "TO-DO" at bounding box center [687, 108] width 105 height 25
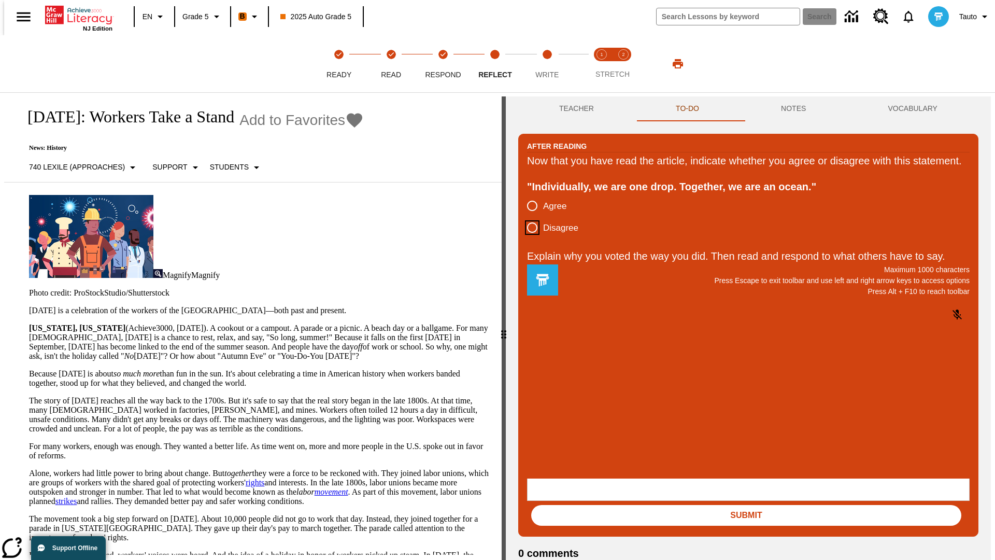
click at [528, 238] on input "Disagree" at bounding box center [533, 228] width 22 height 22
radio input "true"
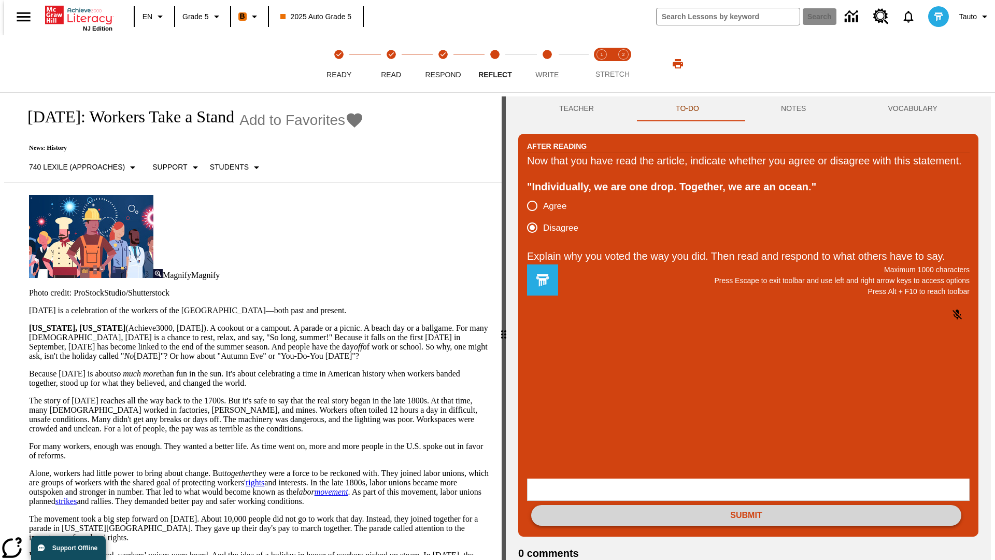
click at [747, 505] on button "Submit" at bounding box center [746, 515] width 430 height 21
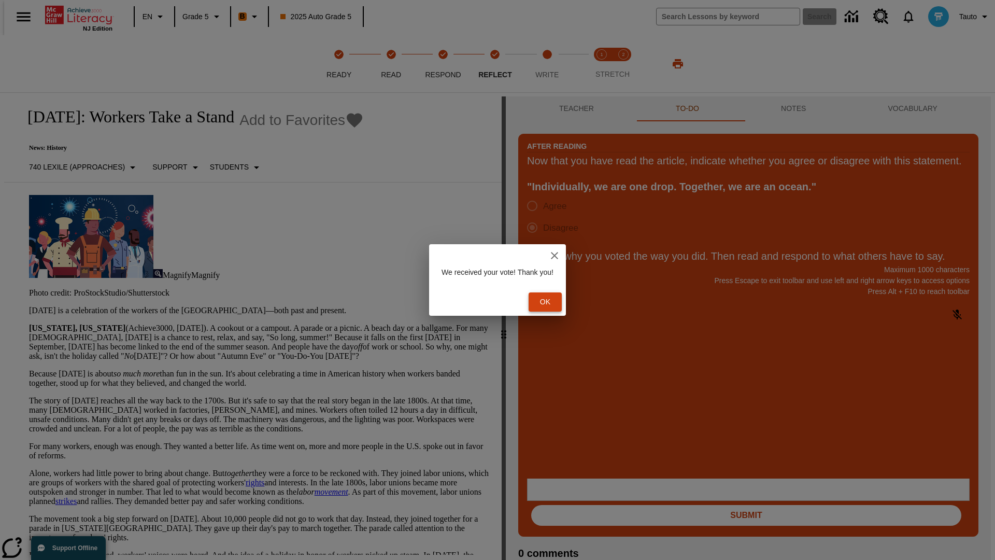
click at [551, 302] on button "Ok" at bounding box center [545, 301] width 33 height 19
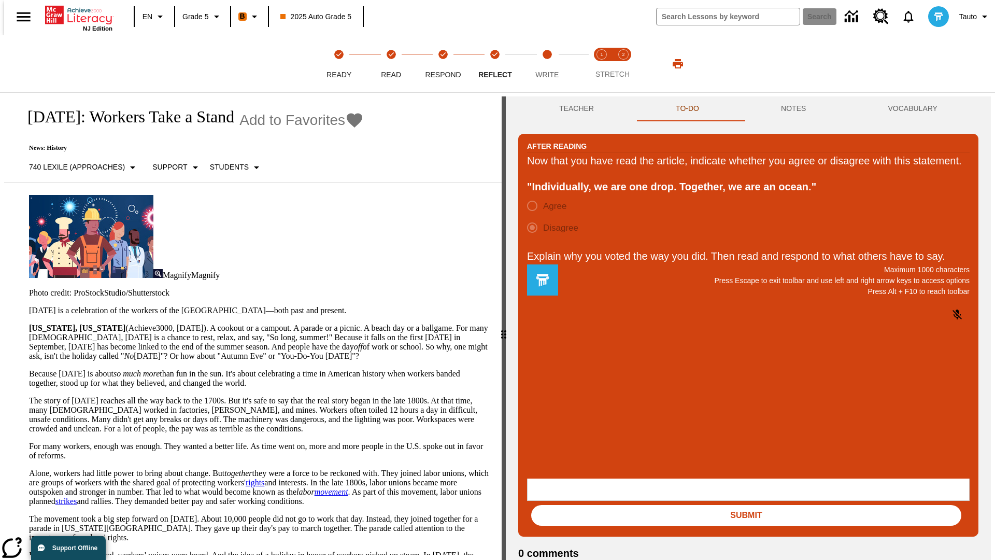
scroll to position [16, 0]
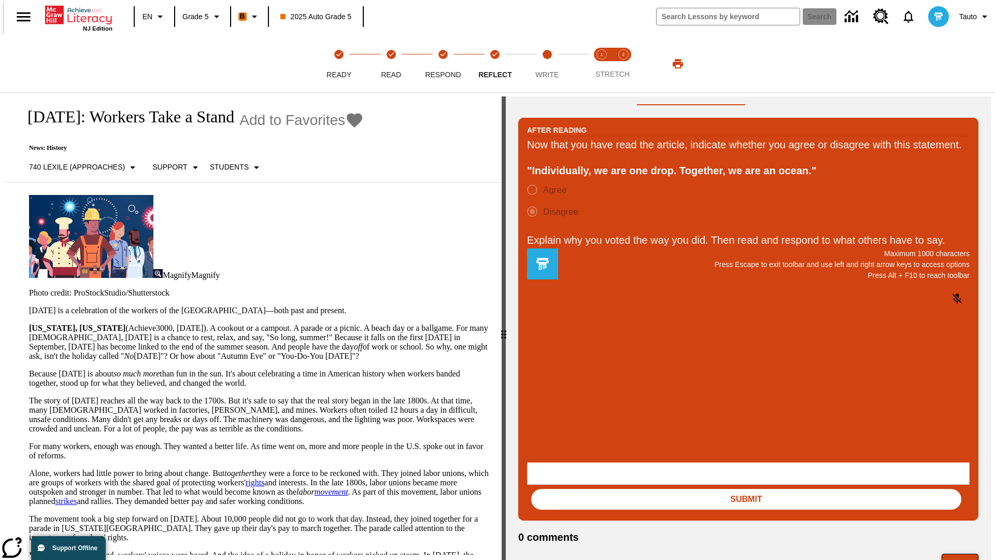
click at [965, 554] on button "Next" at bounding box center [960, 564] width 37 height 20
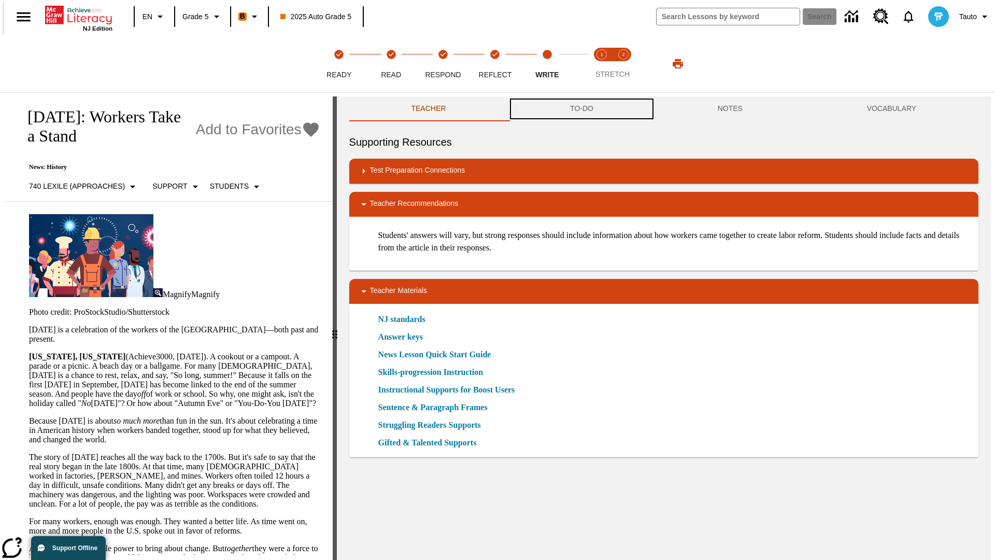
scroll to position [1, 0]
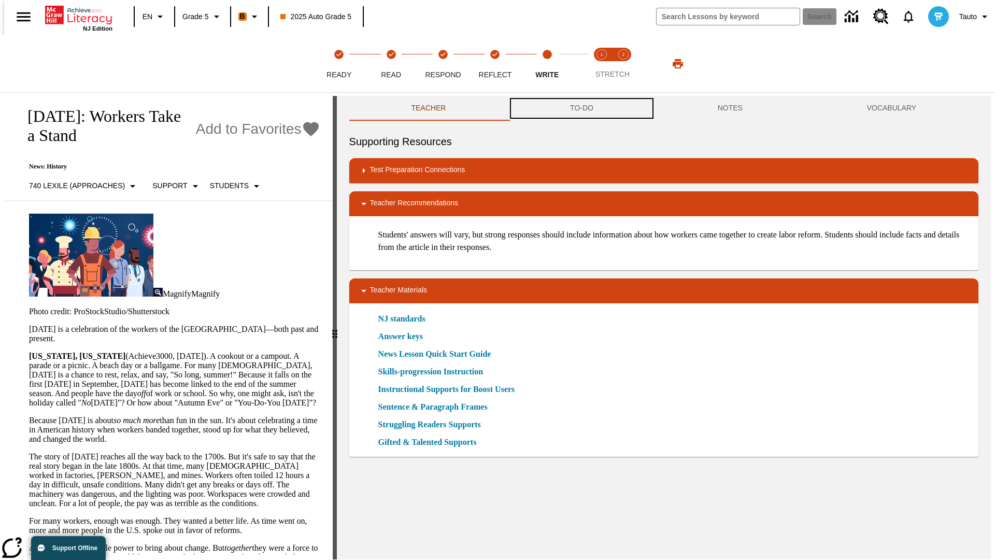
click at [581, 109] on button "TO-DO" at bounding box center [582, 108] width 148 height 25
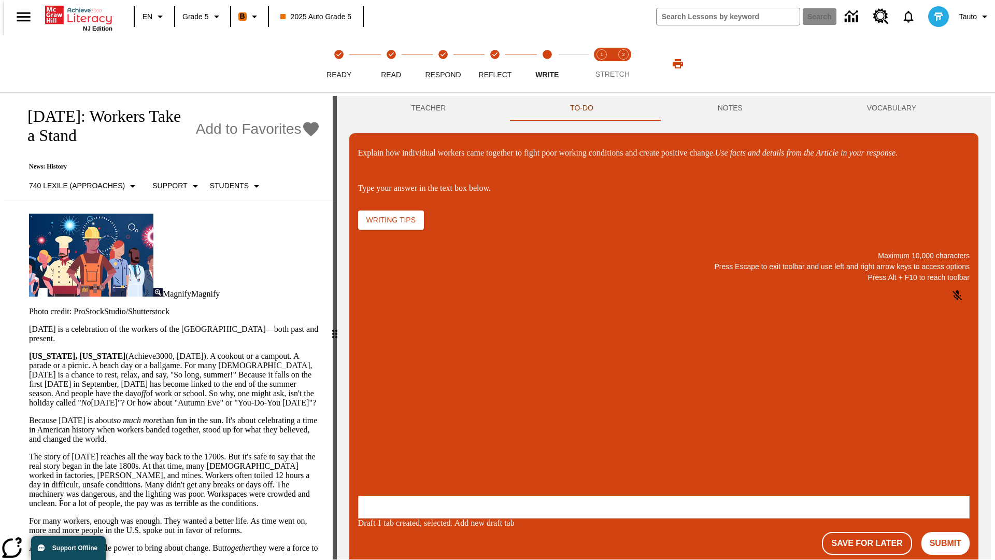
scroll to position [0, 0]
click at [509, 430] on p "\a\9Explain how individual workers came together to fight poor working conditio…" at bounding box center [435, 428] width 147 height 9
click at [950, 532] on button "Submit" at bounding box center [946, 543] width 48 height 23
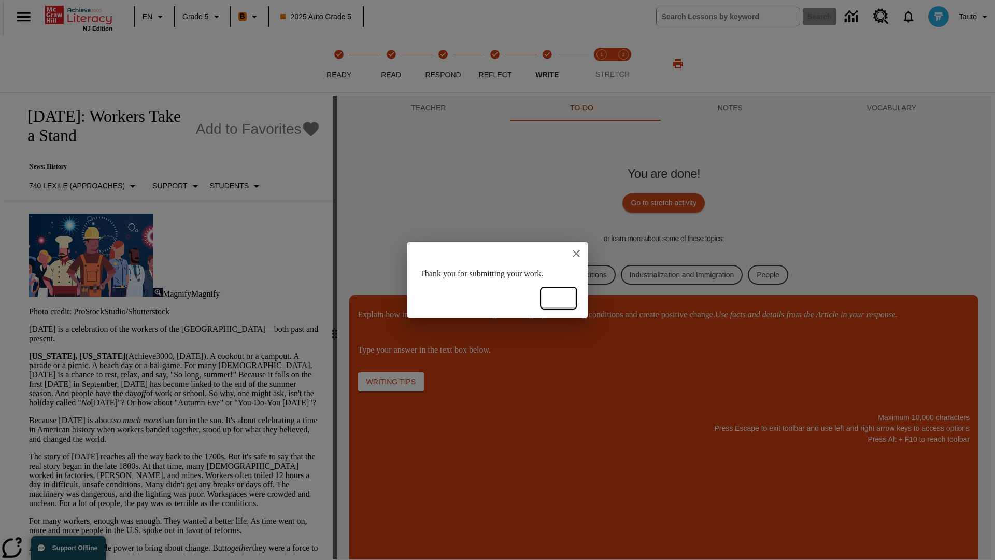
click at [559, 298] on button "Ok" at bounding box center [558, 298] width 33 height 19
click at [567, 274] on link "Culture & Traditions" at bounding box center [574, 275] width 81 height 20
